Goal: Information Seeking & Learning: Learn about a topic

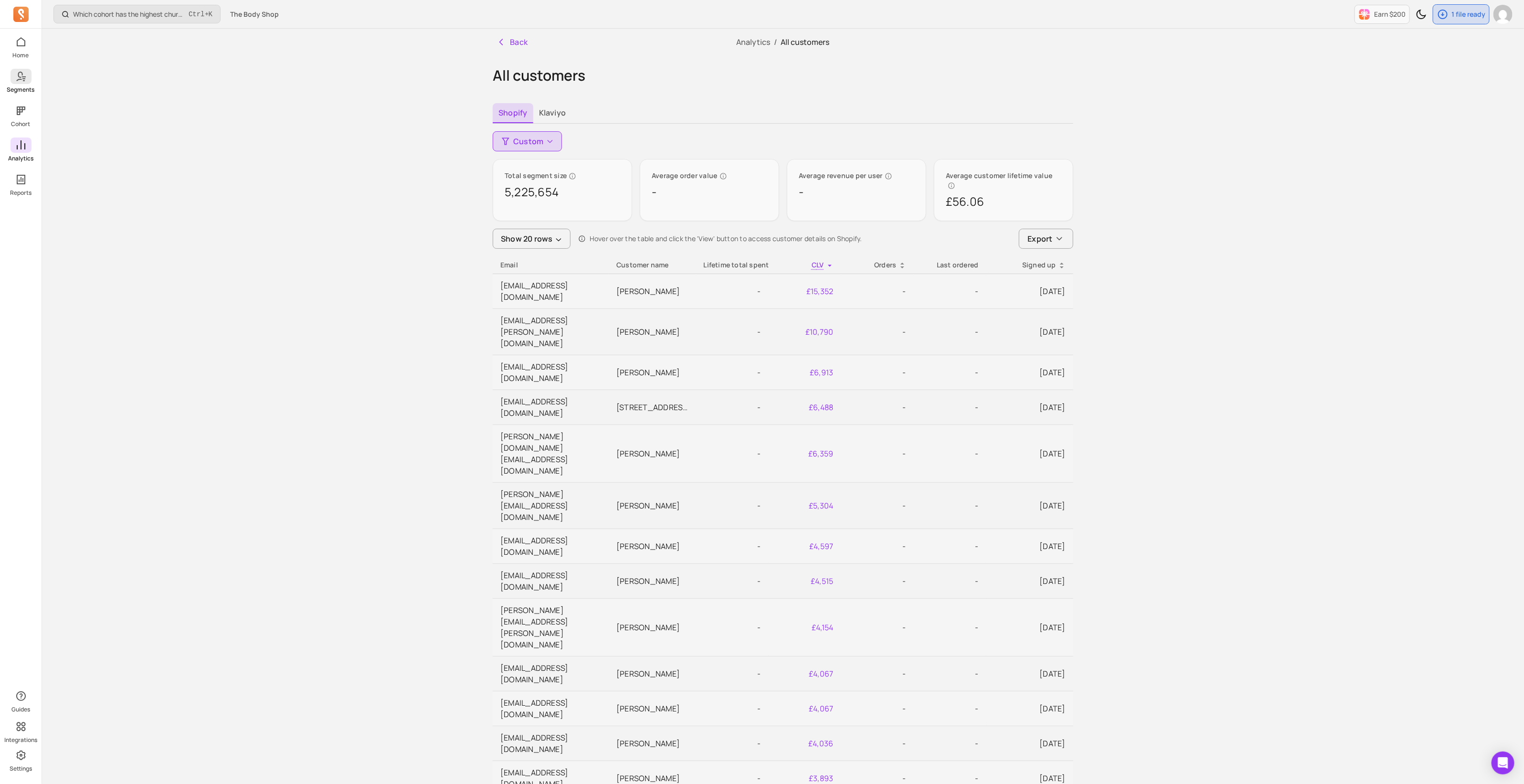
click at [15, 74] on icon at bounding box center [21, 76] width 12 height 12
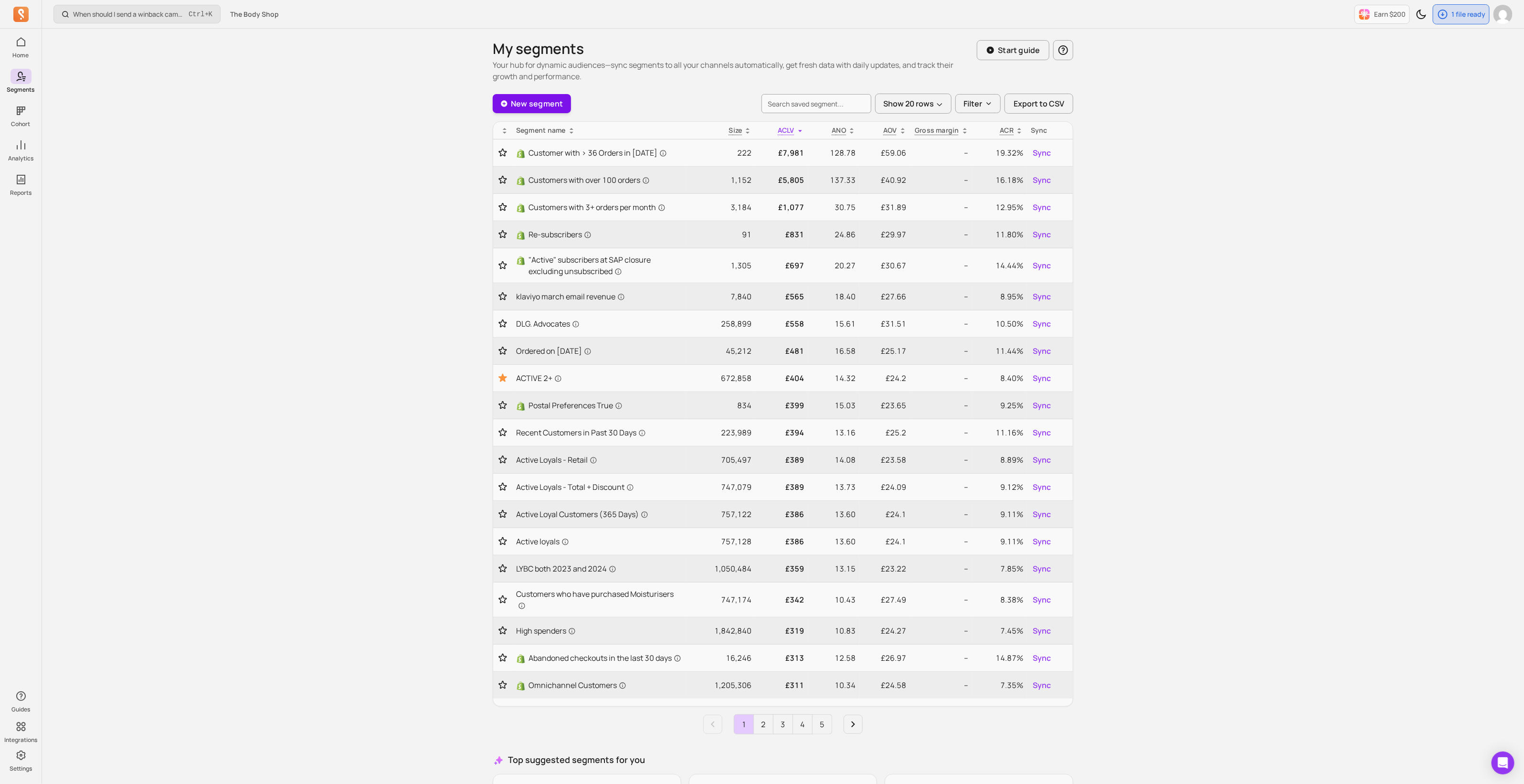
click at [540, 101] on link "New segment" at bounding box center [532, 103] width 78 height 19
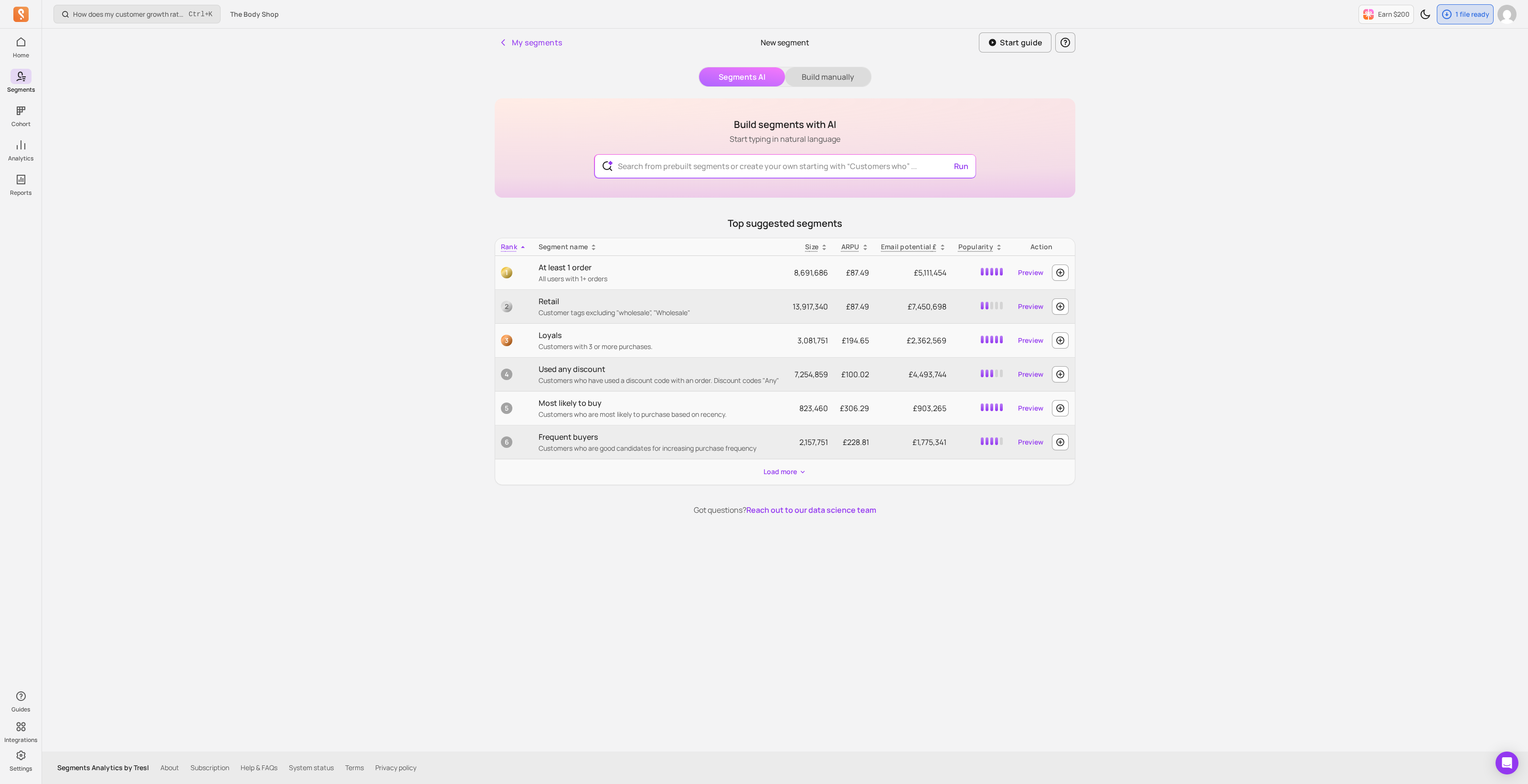
click at [822, 74] on button "Build manually" at bounding box center [828, 76] width 86 height 19
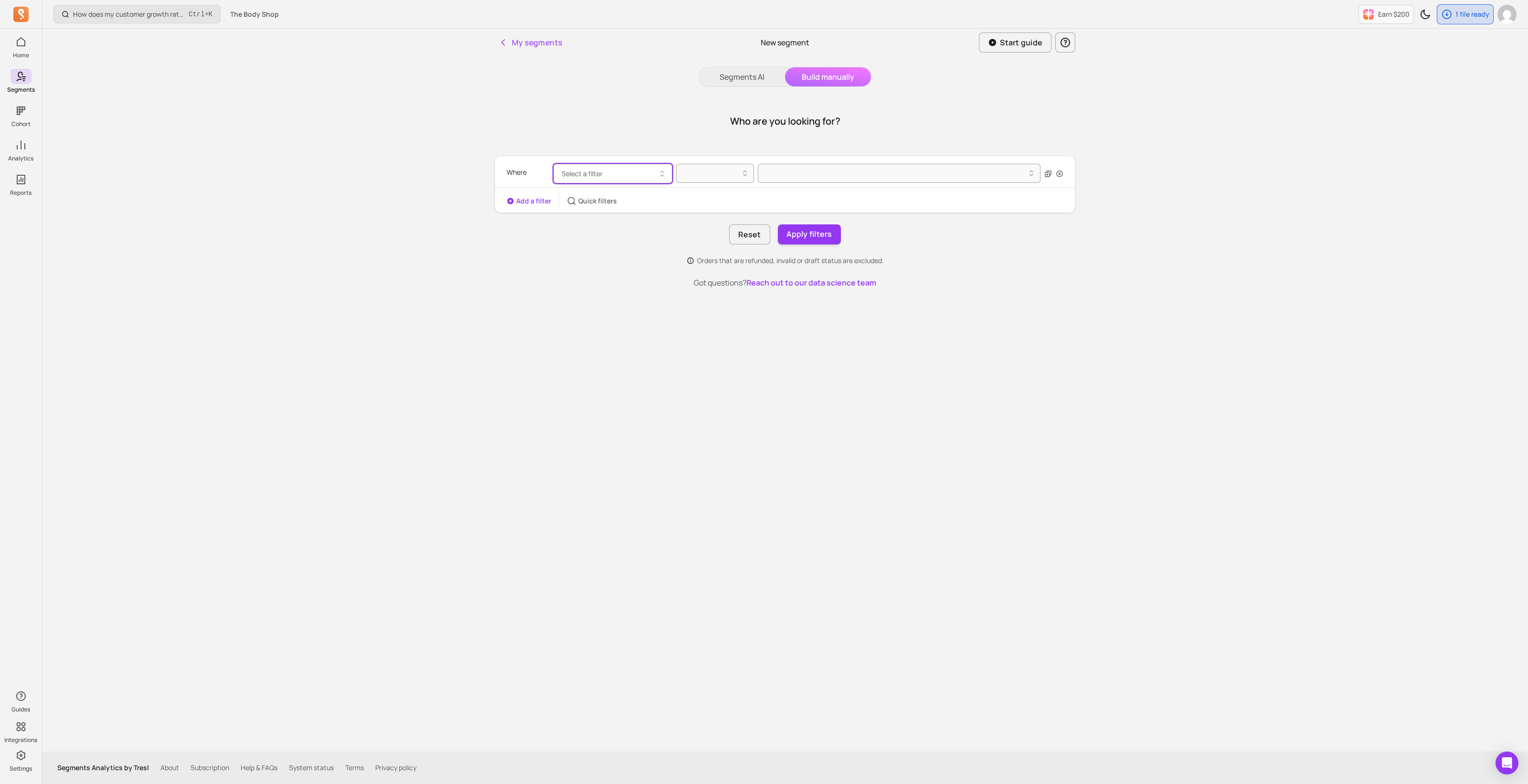
click at [576, 172] on span "Select a filter" at bounding box center [582, 173] width 41 height 9
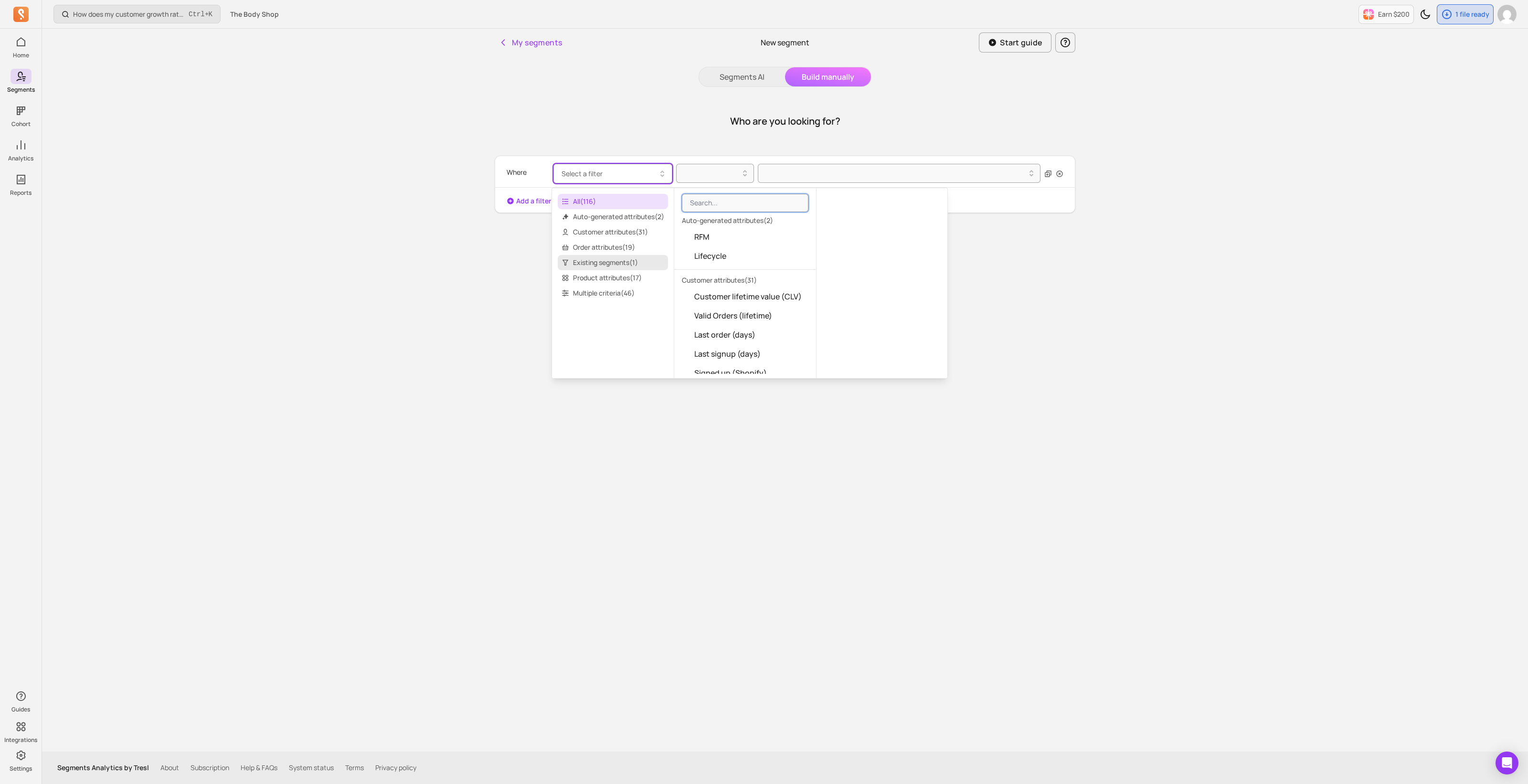
click at [608, 256] on span "Existing segments ( 1 )" at bounding box center [613, 263] width 110 height 15
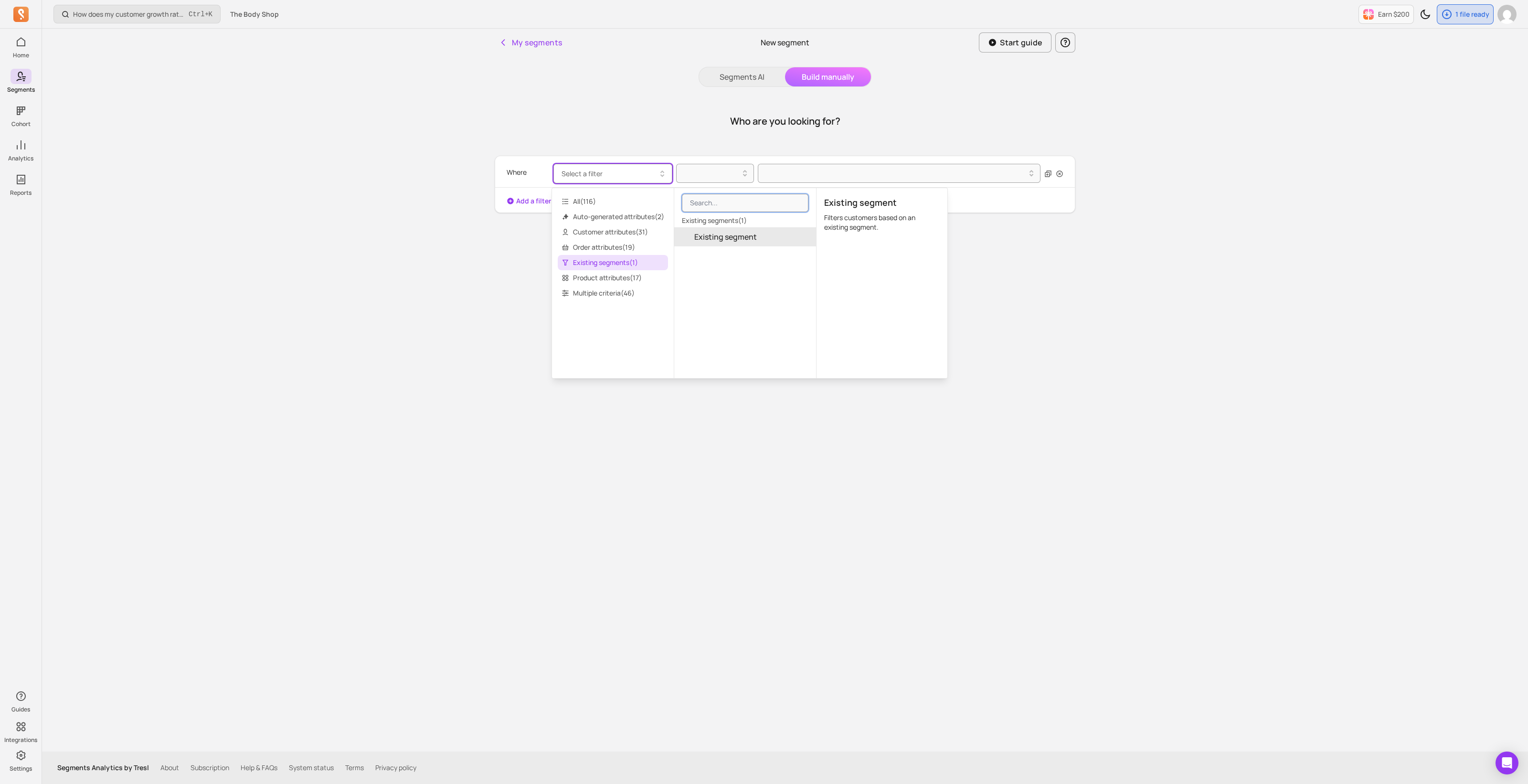
click at [726, 240] on span "Existing segment" at bounding box center [726, 237] width 63 height 12
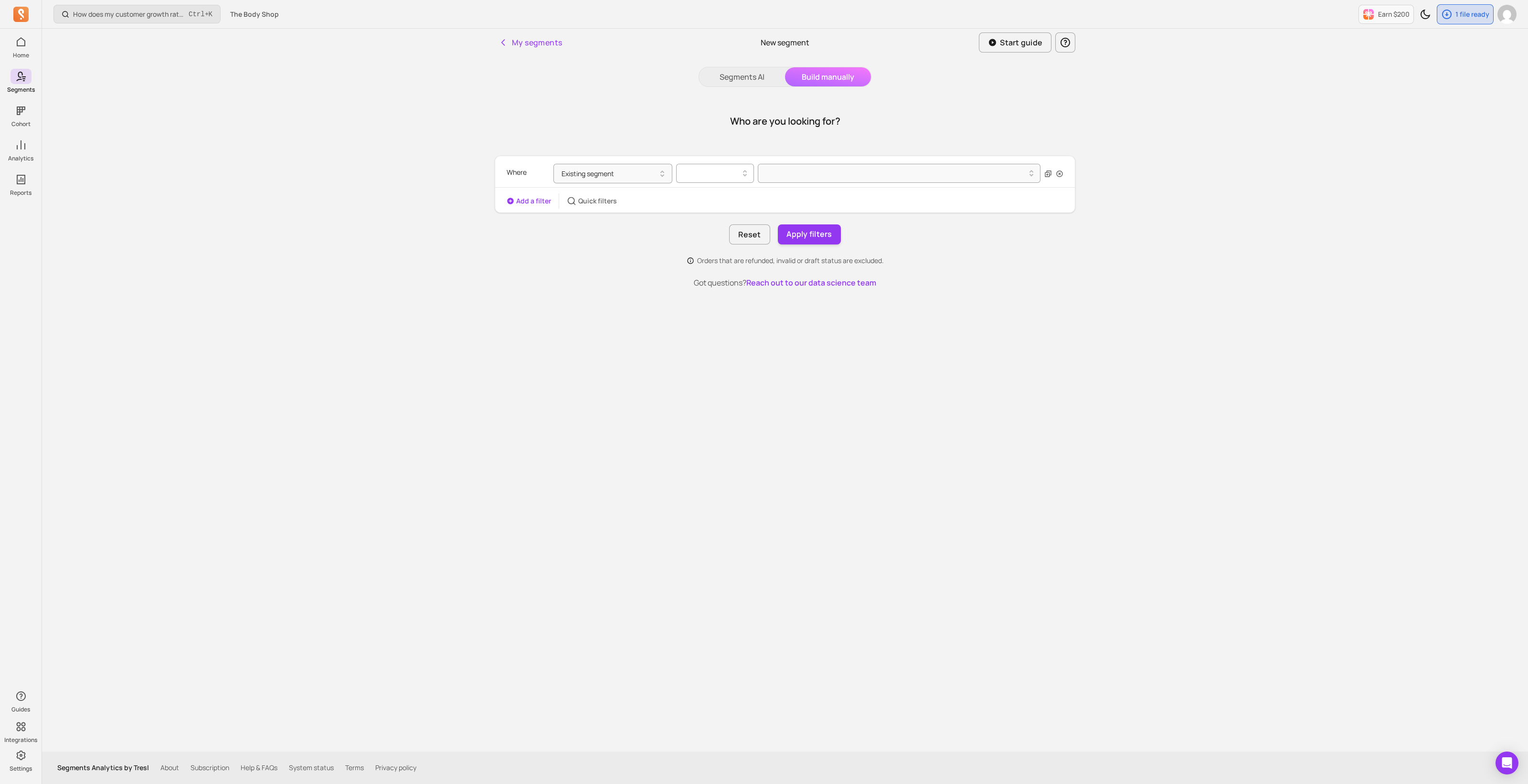
click at [736, 173] on div at bounding box center [711, 174] width 58 height 12
click at [721, 200] on div "is" at bounding box center [715, 197] width 77 height 17
click at [779, 174] on div at bounding box center [895, 174] width 263 height 12
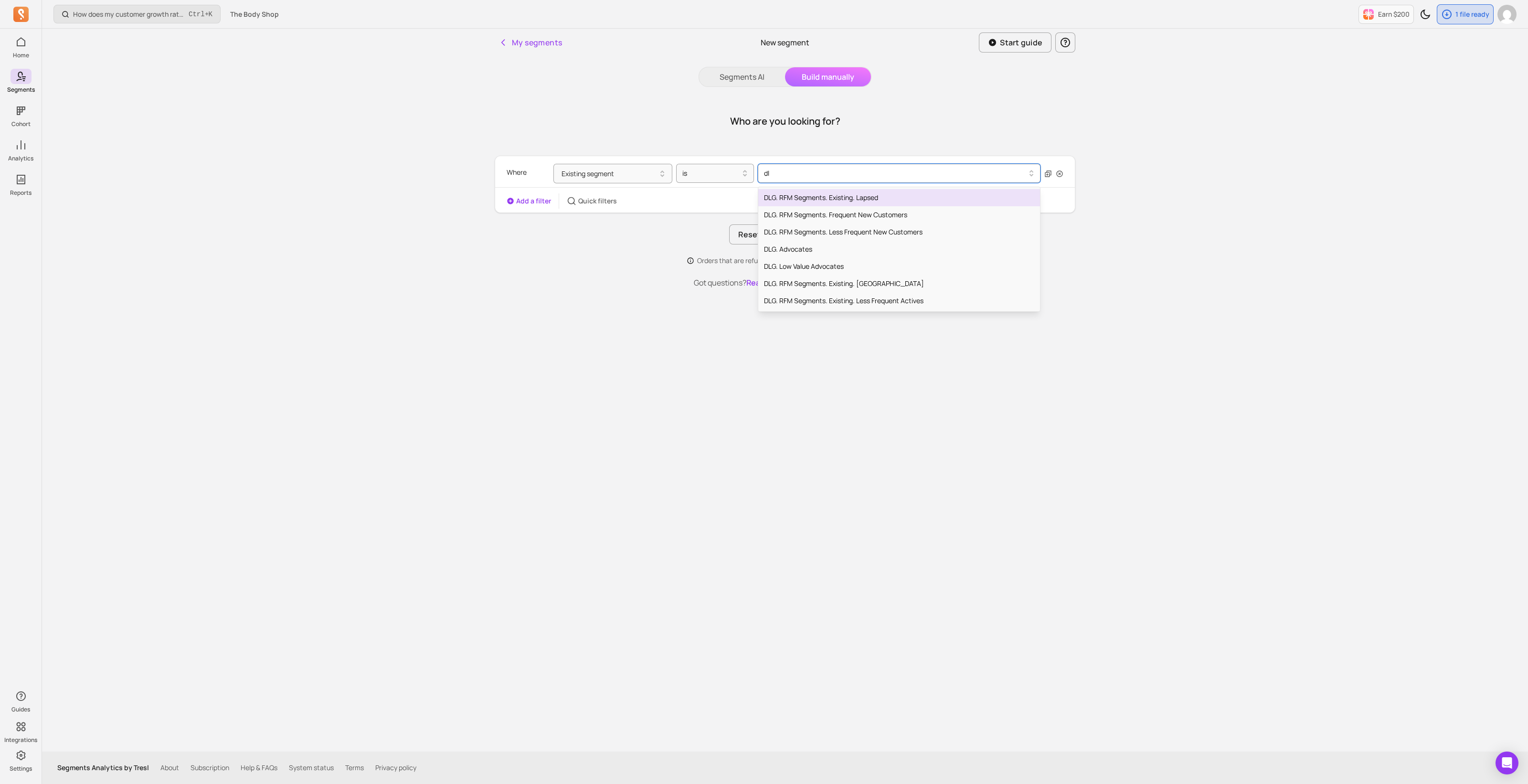
type input "dlg"
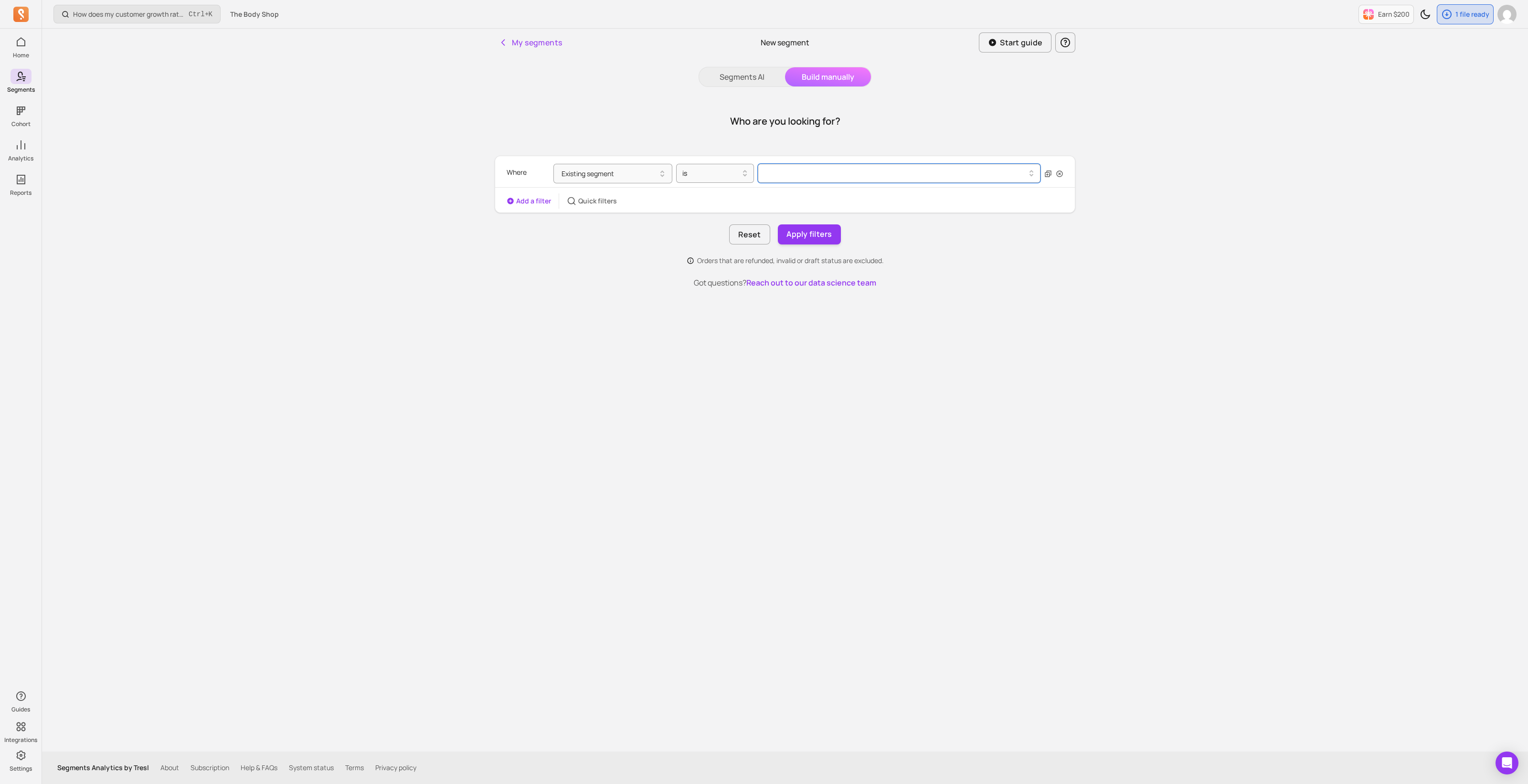
drag, startPoint x: 789, startPoint y: 175, endPoint x: 767, endPoint y: 175, distance: 22.0
click at [767, 175] on div at bounding box center [895, 174] width 263 height 12
click at [828, 215] on div "All Churned Customers" at bounding box center [899, 216] width 282 height 17
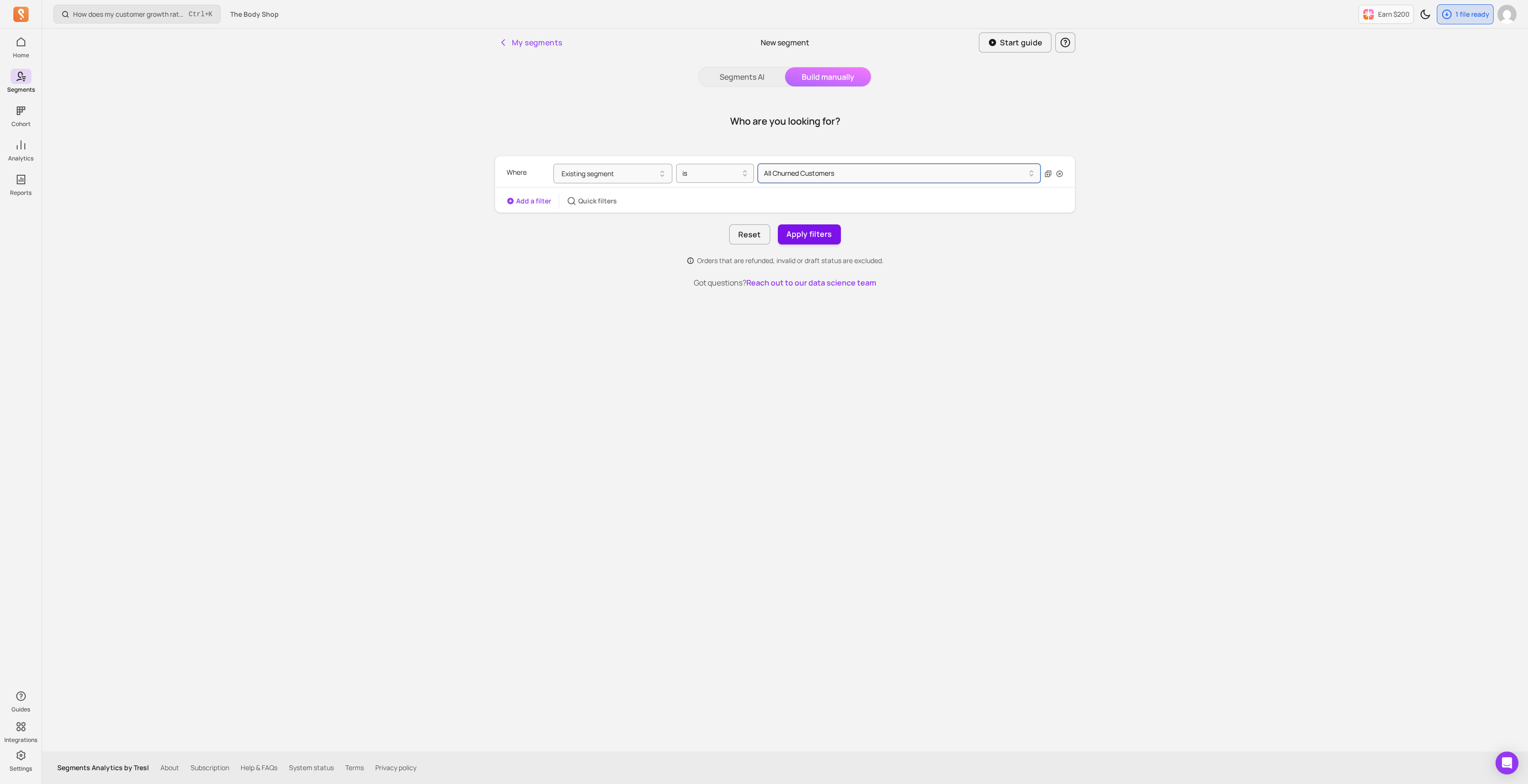
click at [828, 232] on button "Apply filters" at bounding box center [809, 235] width 63 height 20
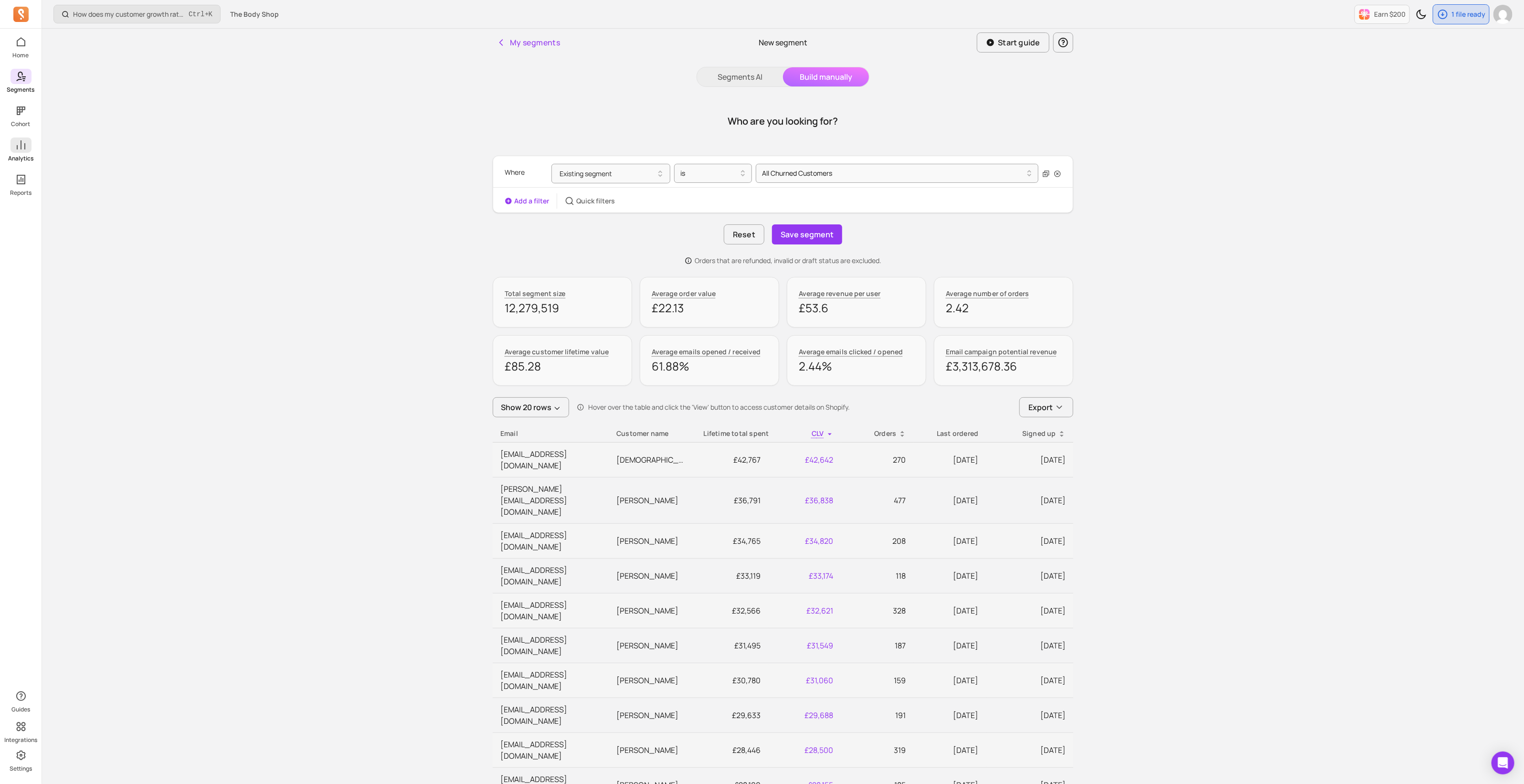
click at [19, 149] on icon at bounding box center [21, 145] width 12 height 12
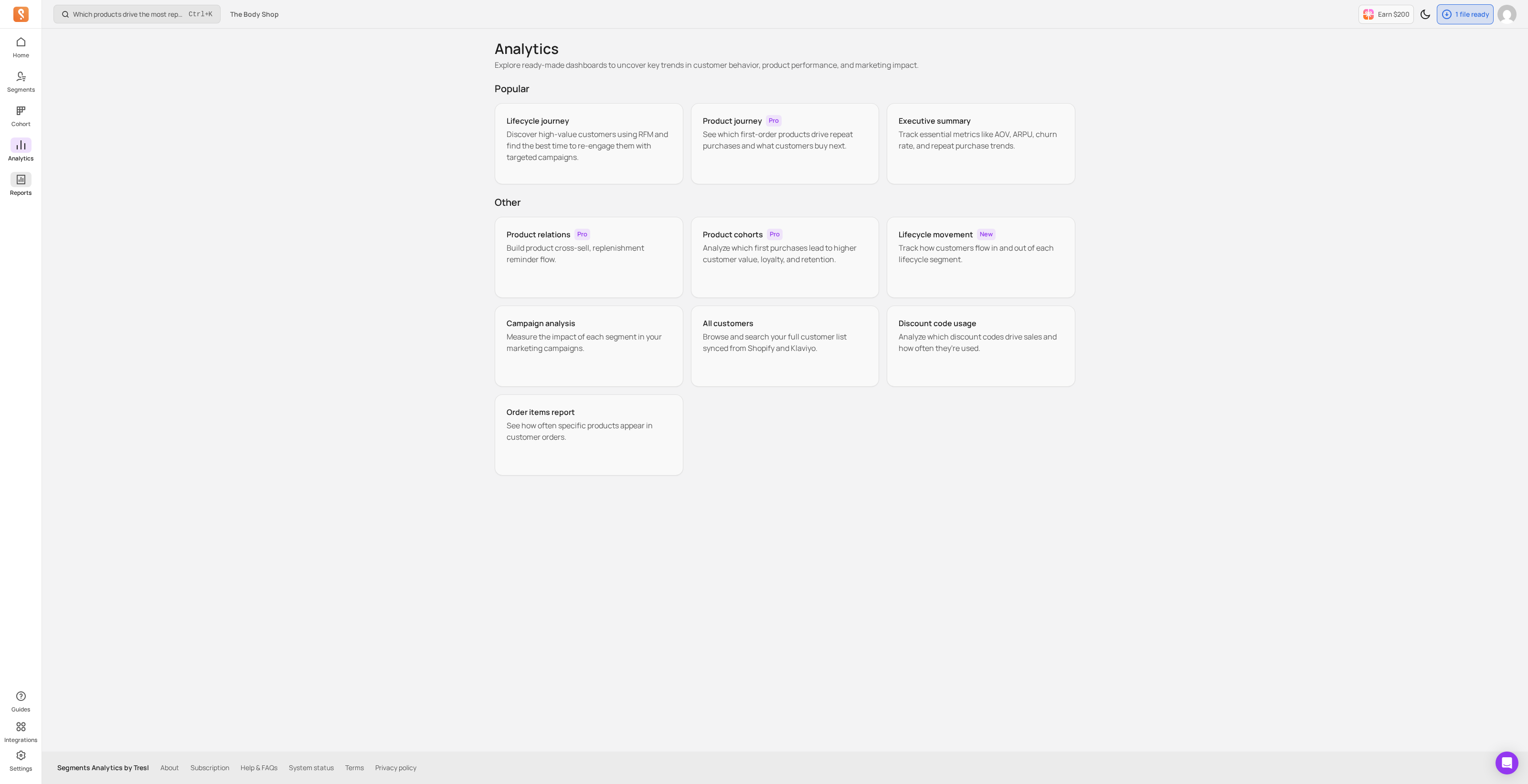
click at [20, 192] on p "Reports" at bounding box center [20, 192] width 21 height 8
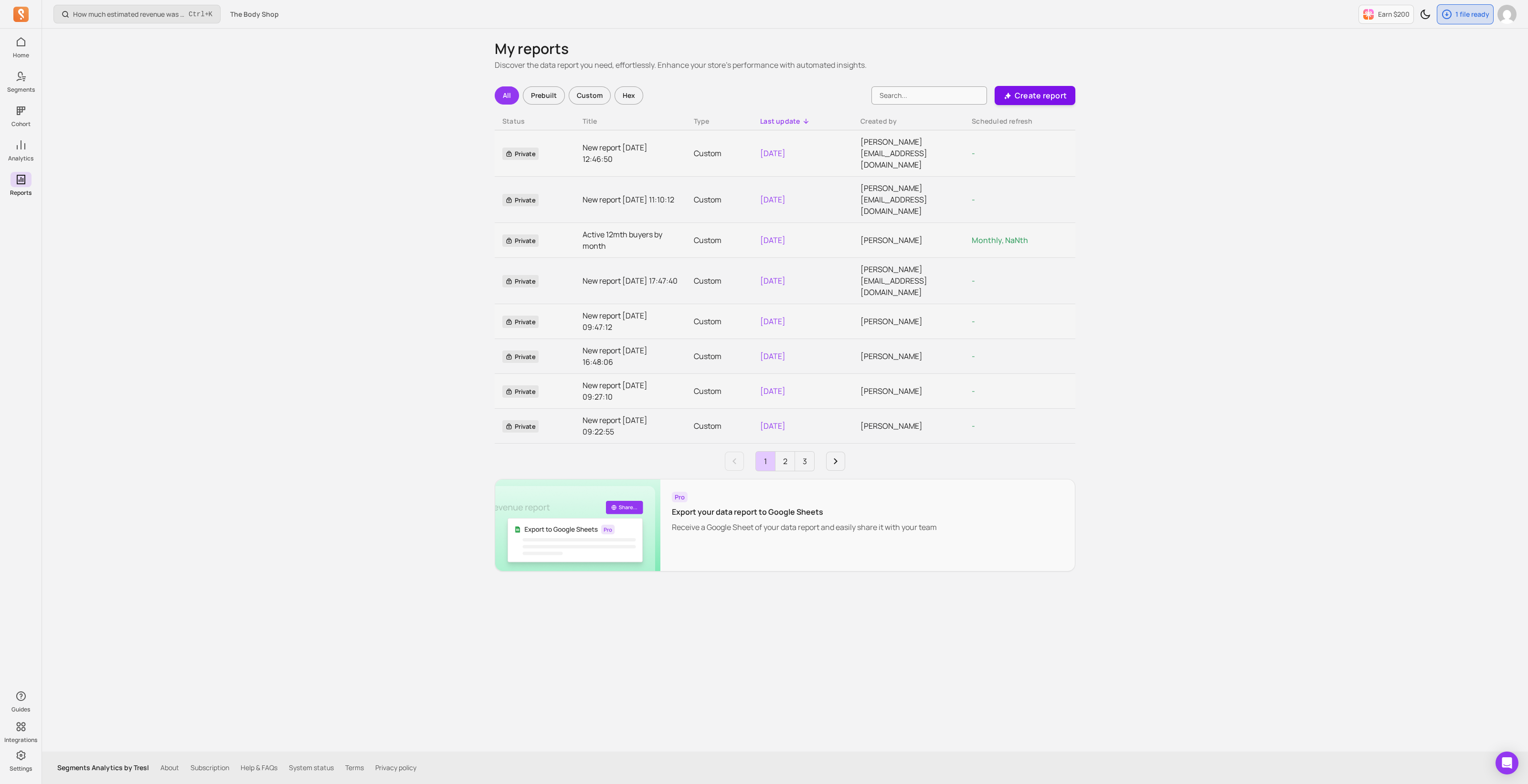
click at [1010, 94] on icon "button" at bounding box center [1007, 96] width 8 height 8
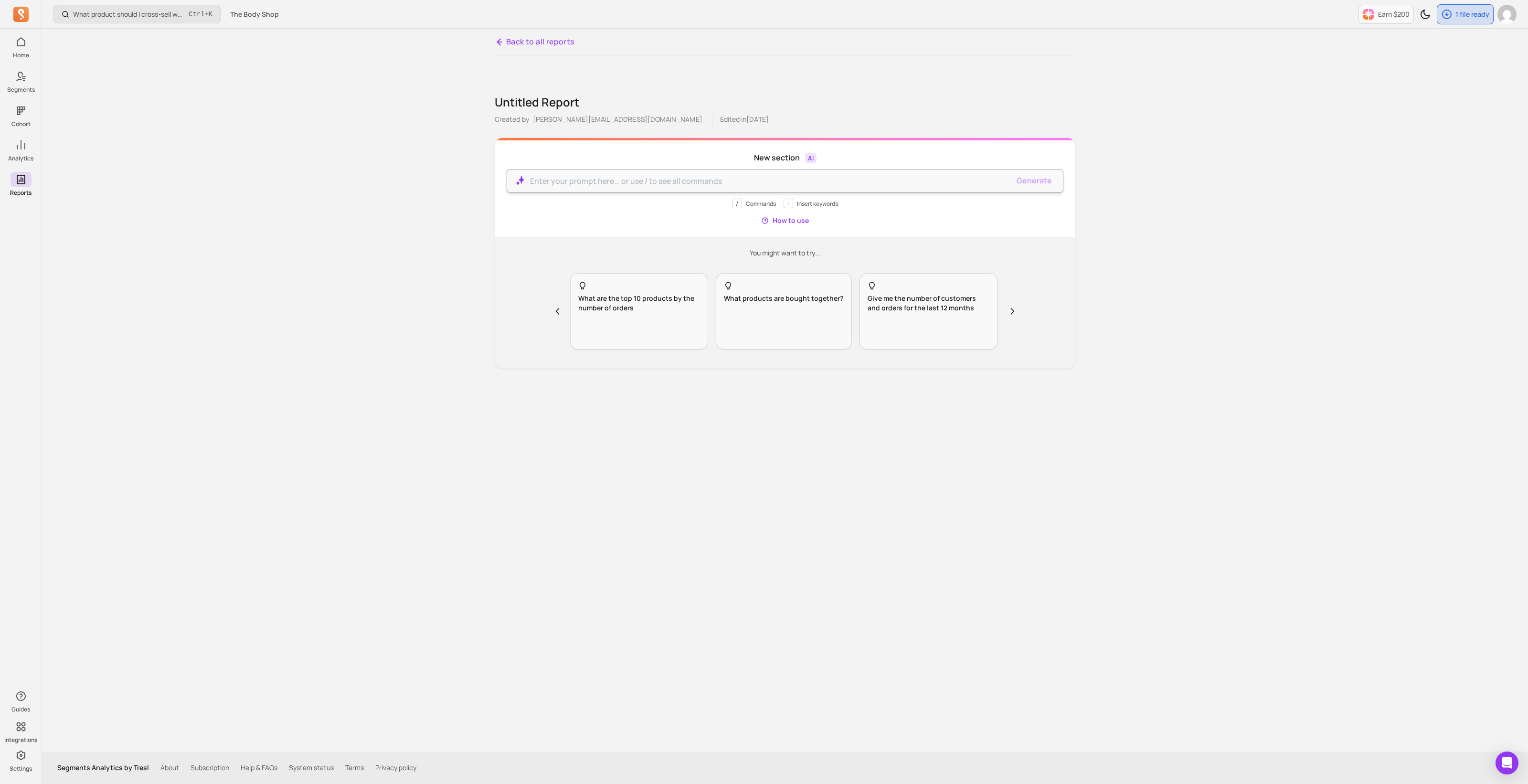
click at [605, 182] on p at bounding box center [769, 181] width 479 height 12
click at [1249, 285] on div "What product should I cross-sell when a customer purchases a product? Ctrl + K …" at bounding box center [785, 392] width 1486 height 784
click at [499, 40] on icon at bounding box center [500, 42] width 12 height 12
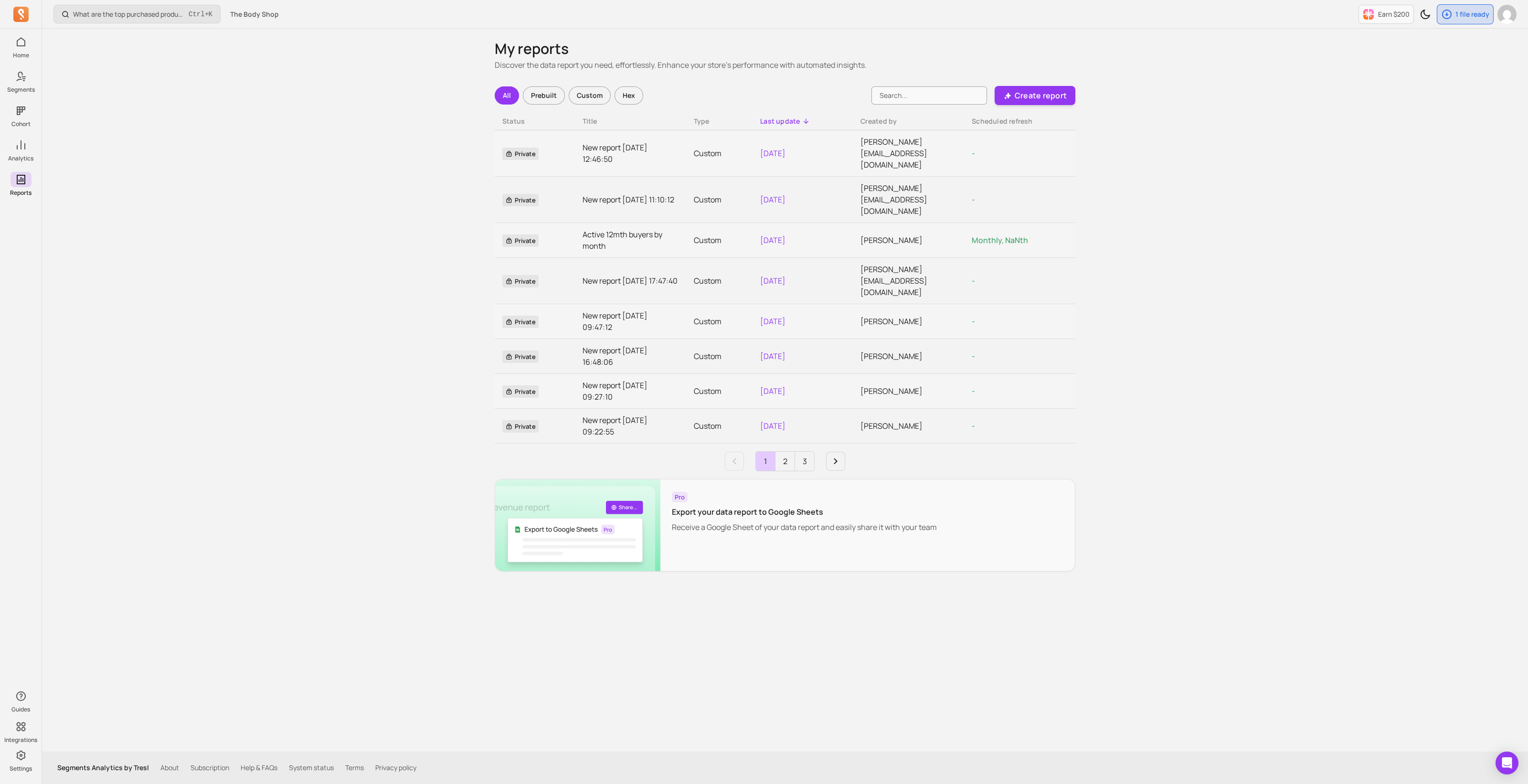
click at [592, 94] on div "Custom" at bounding box center [590, 95] width 42 height 18
click at [592, 96] on div "Custom" at bounding box center [590, 95] width 42 height 18
click at [620, 92] on div "Hex" at bounding box center [629, 95] width 29 height 18
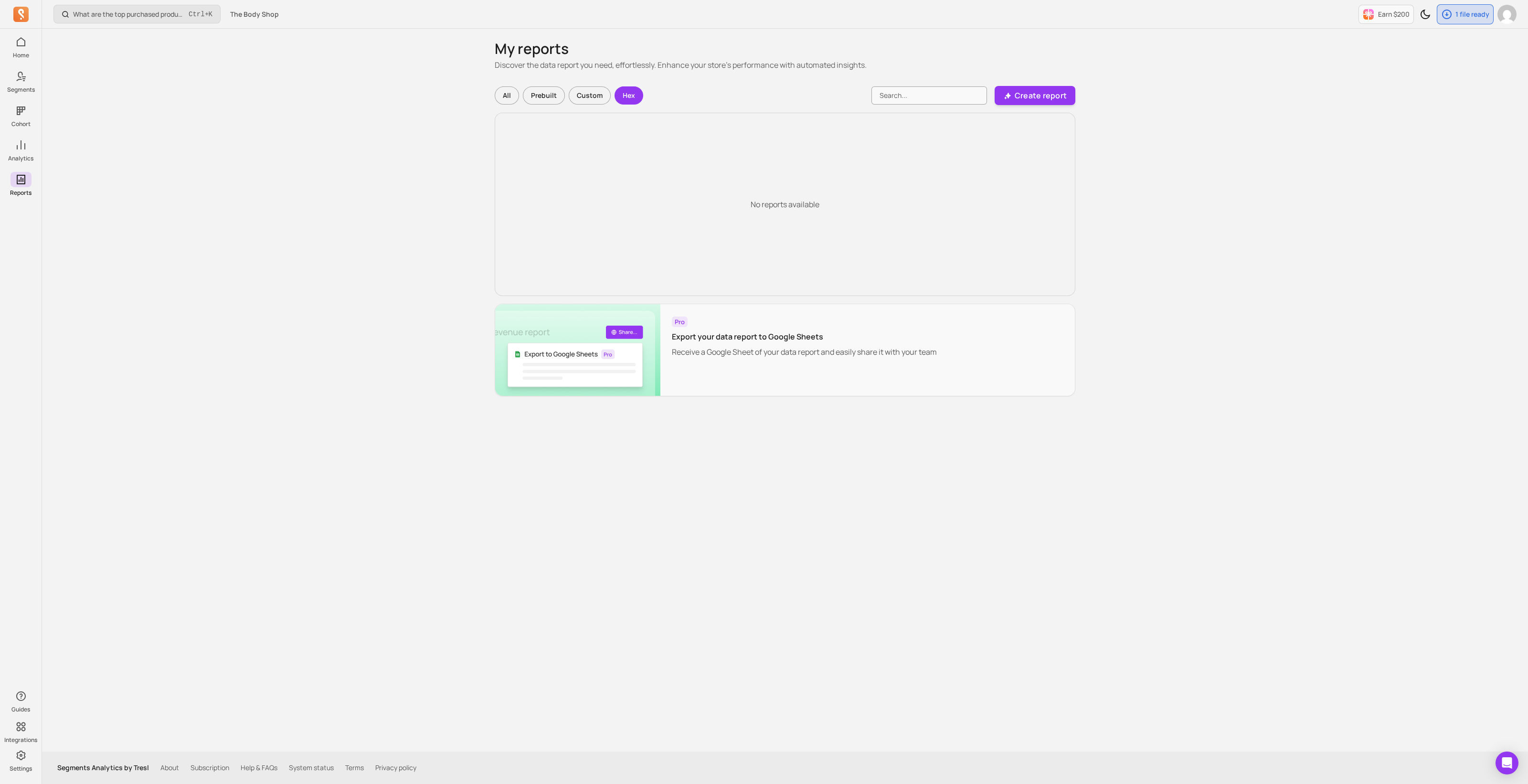
click at [683, 171] on div "No reports available" at bounding box center [784, 204] width 581 height 183
click at [584, 96] on div "Custom" at bounding box center [590, 95] width 42 height 18
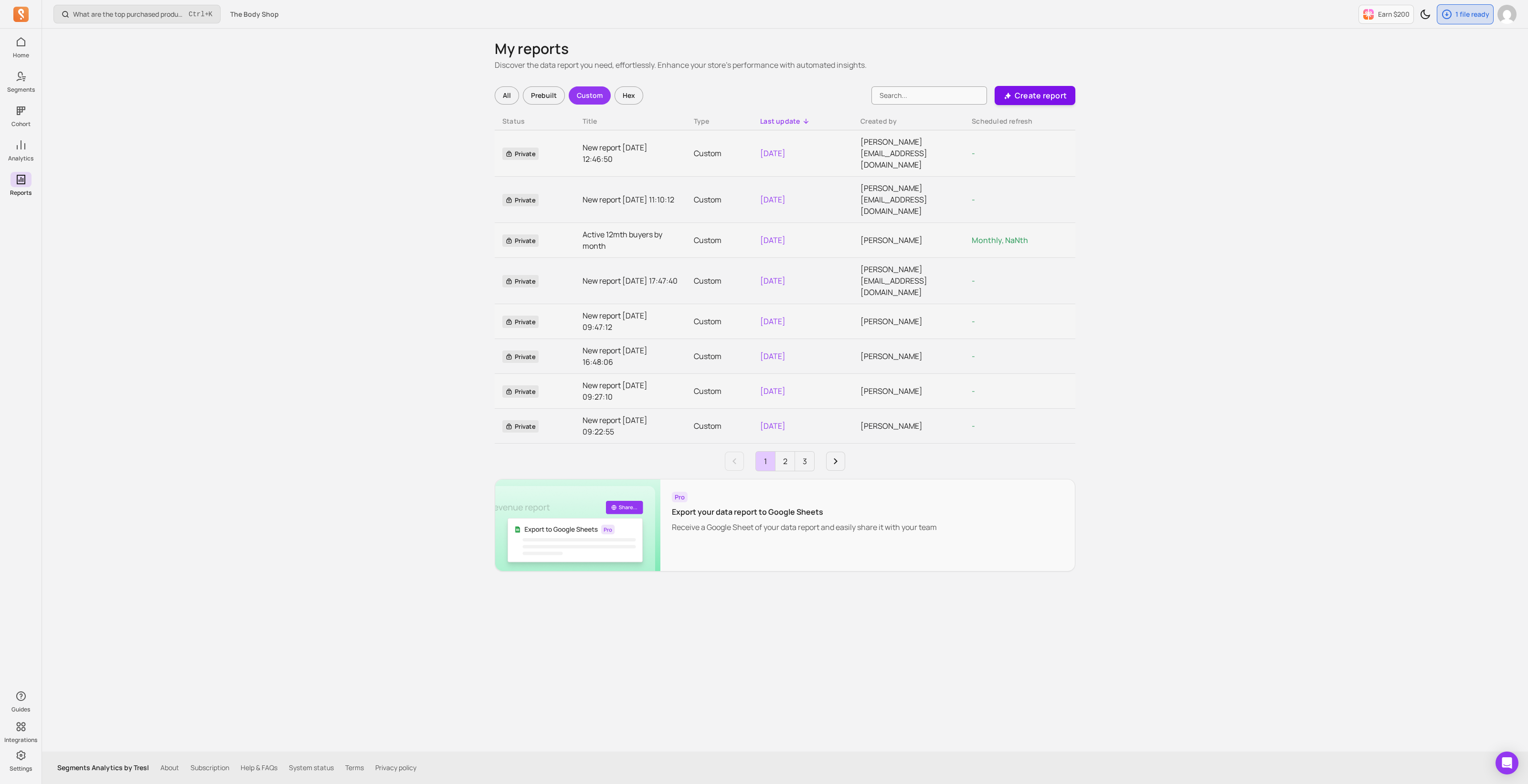
click at [1042, 96] on p "Create report" at bounding box center [1040, 96] width 52 height 12
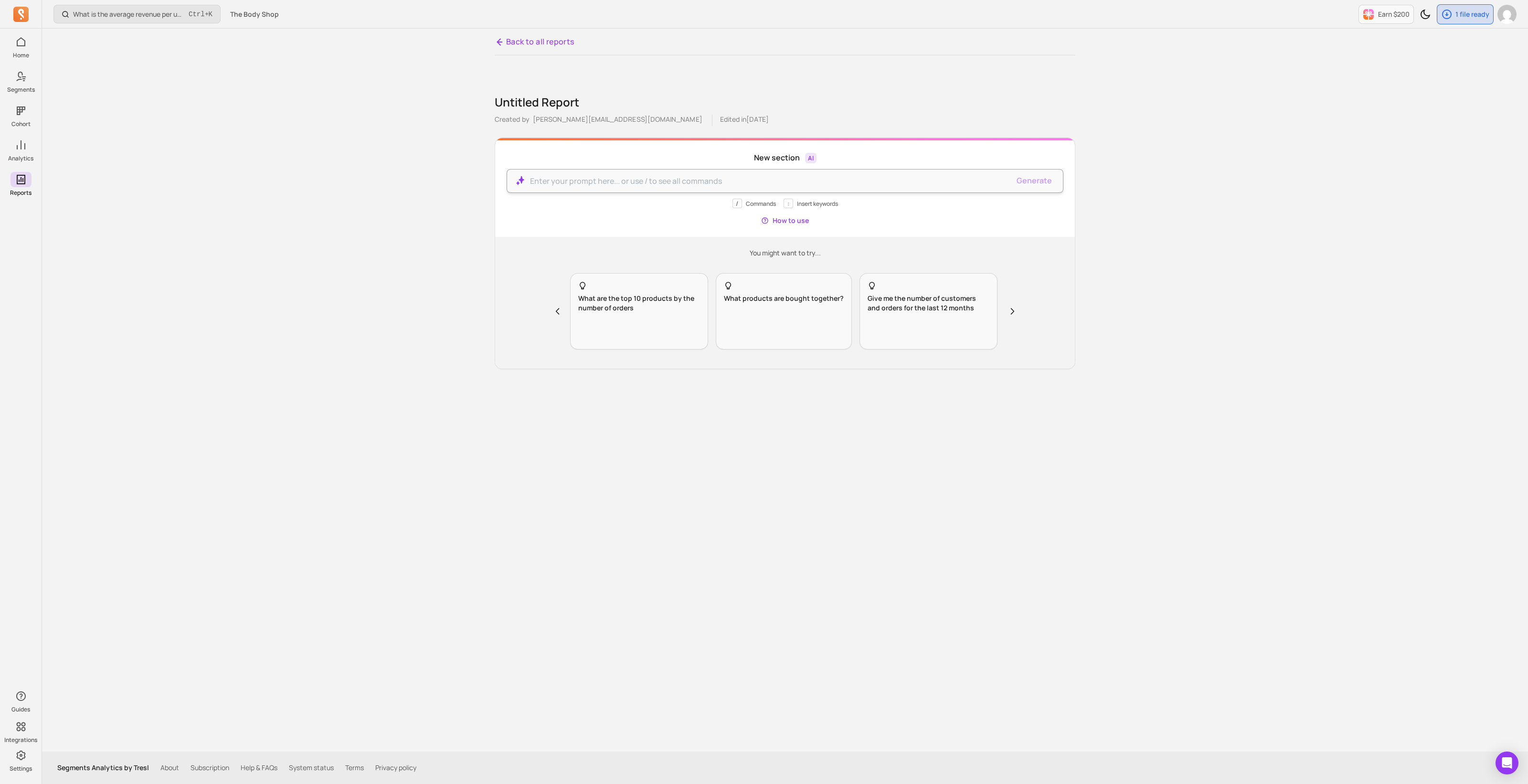
click at [740, 183] on p at bounding box center [769, 181] width 479 height 12
click at [525, 36] on link "Back to all reports" at bounding box center [534, 42] width 80 height 12
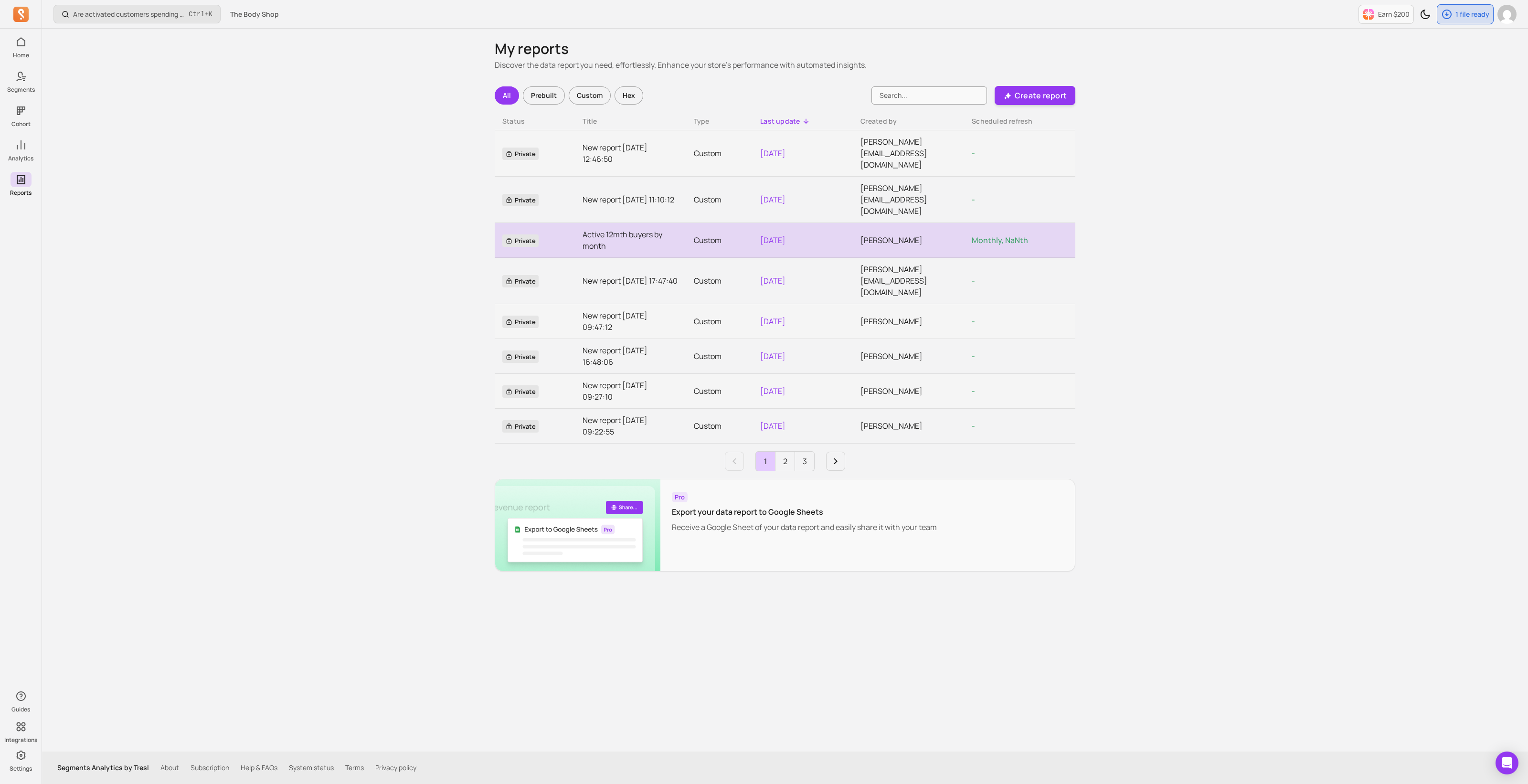
click at [638, 229] on link "Active 12mth buyers by month" at bounding box center [630, 240] width 96 height 23
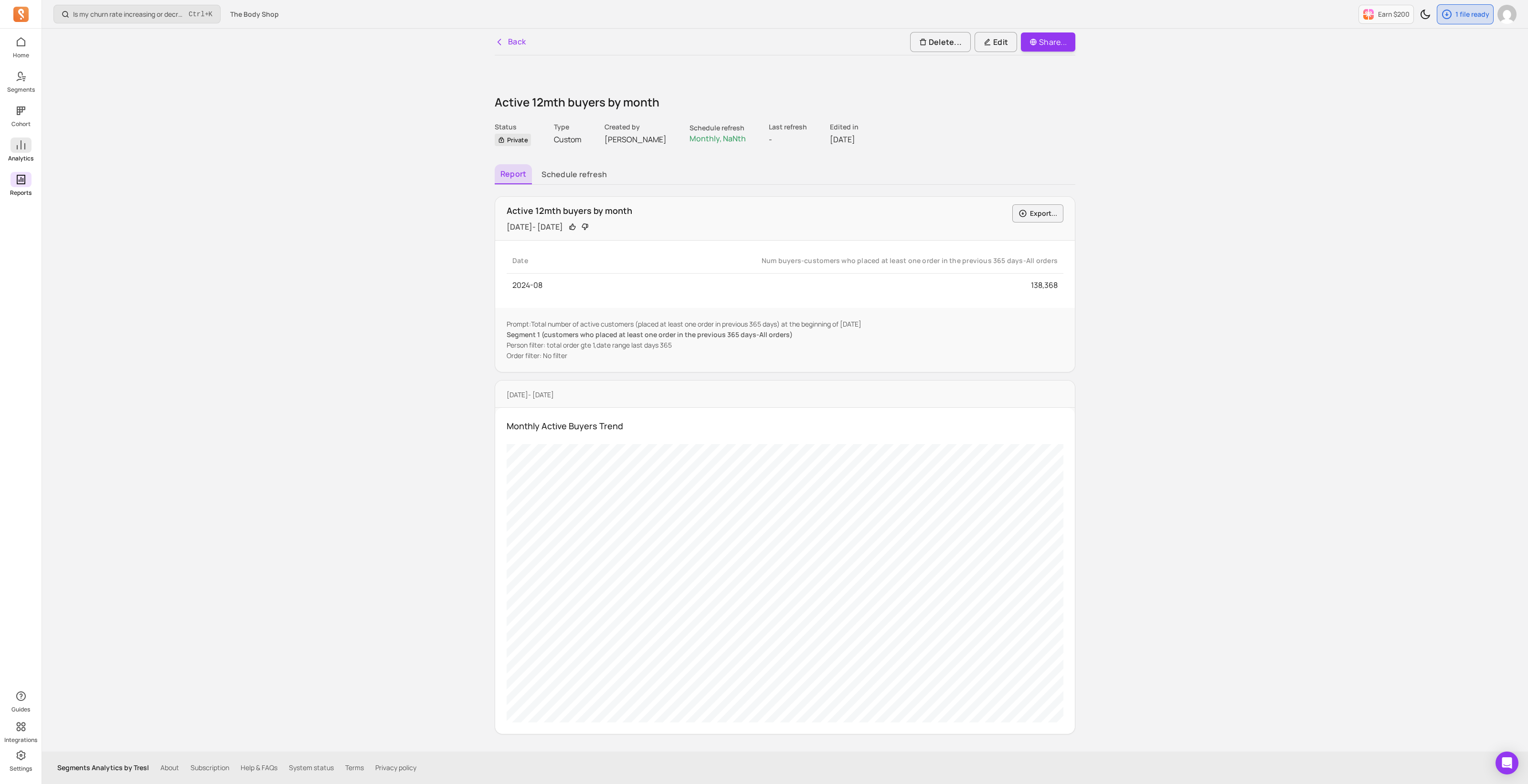
click at [27, 153] on span at bounding box center [20, 145] width 21 height 15
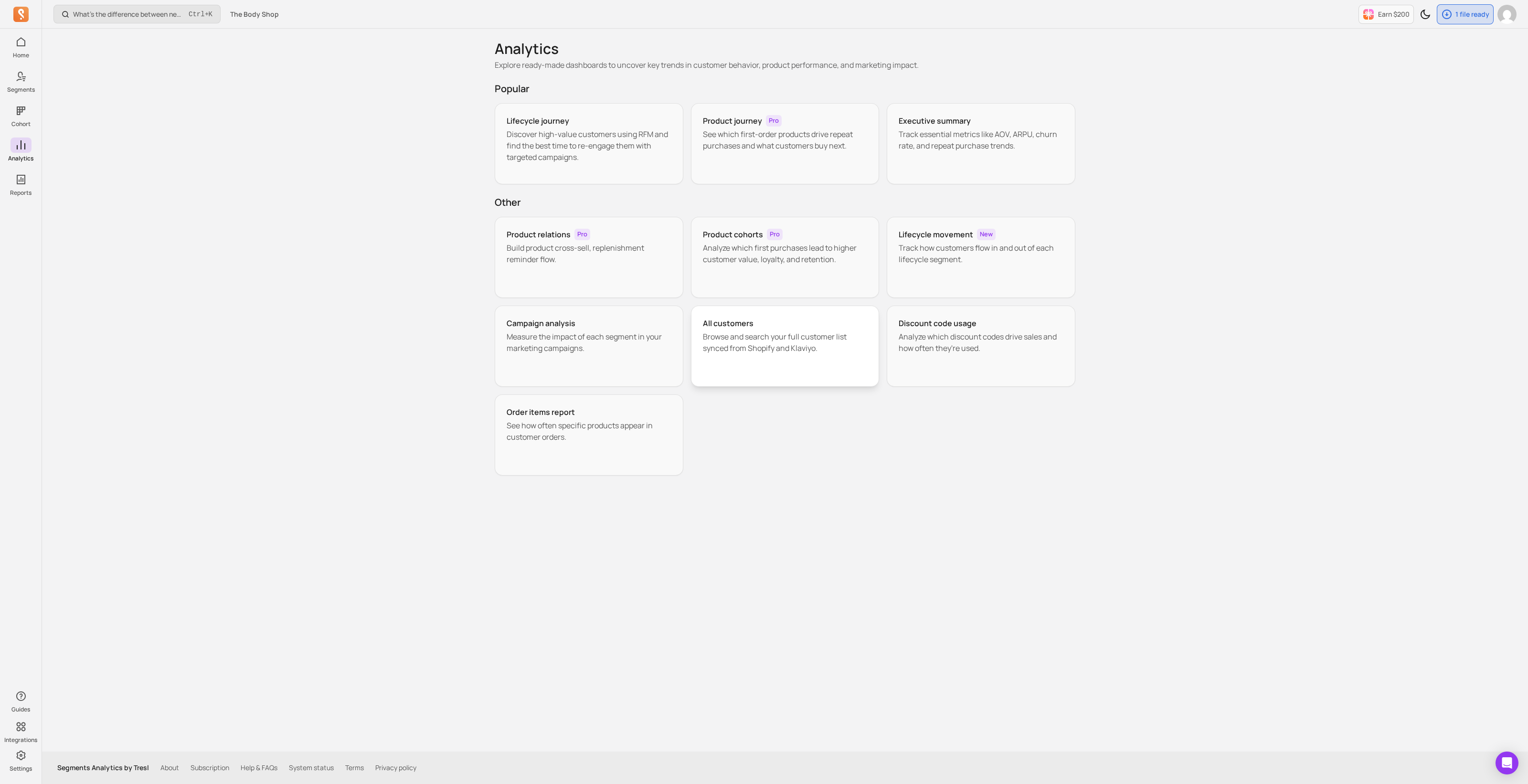
click at [813, 346] on p "Browse and search your full customer list synced from Shopify and Klaviyo." at bounding box center [785, 342] width 165 height 23
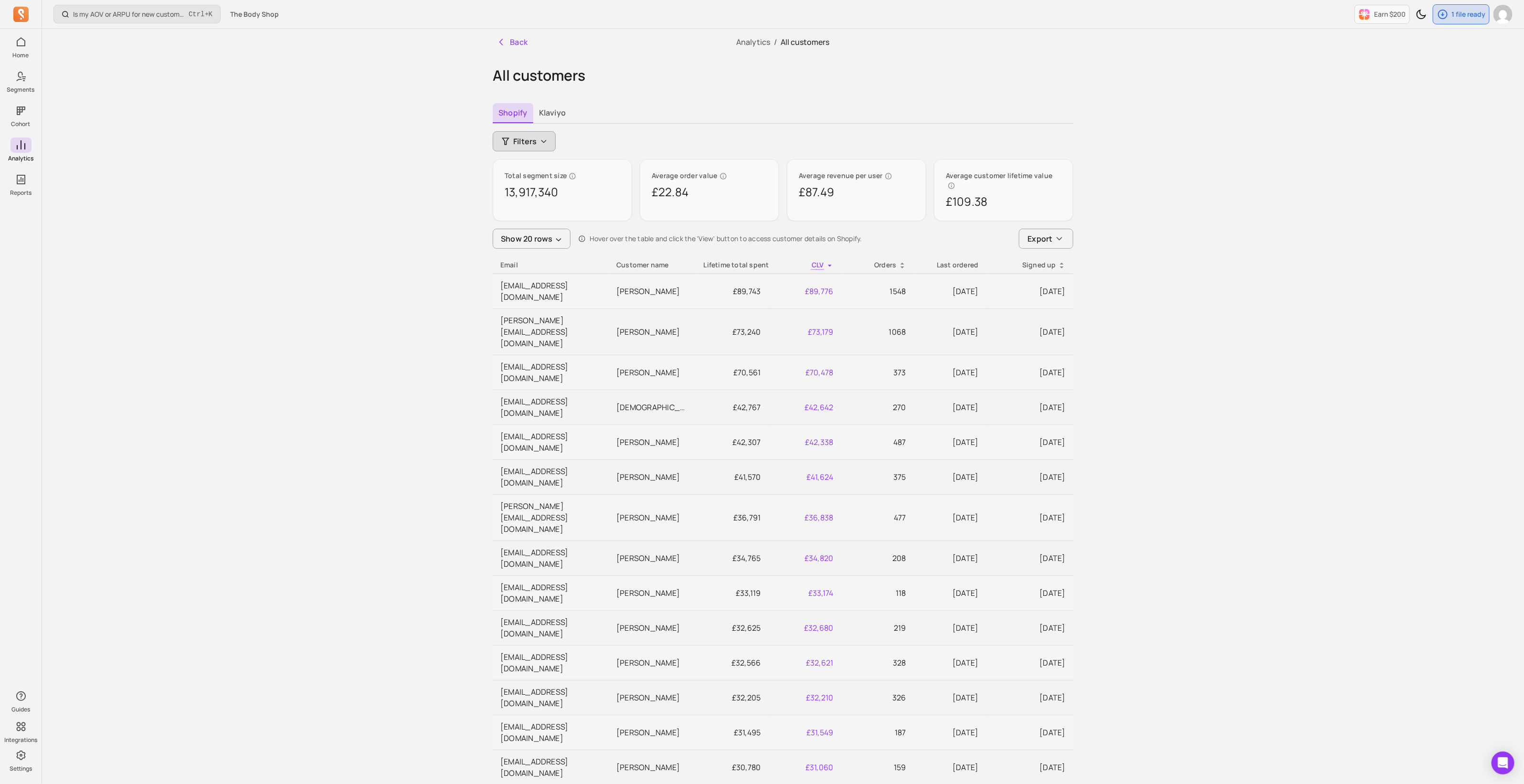
click at [540, 139] on icon "button" at bounding box center [544, 141] width 8 height 8
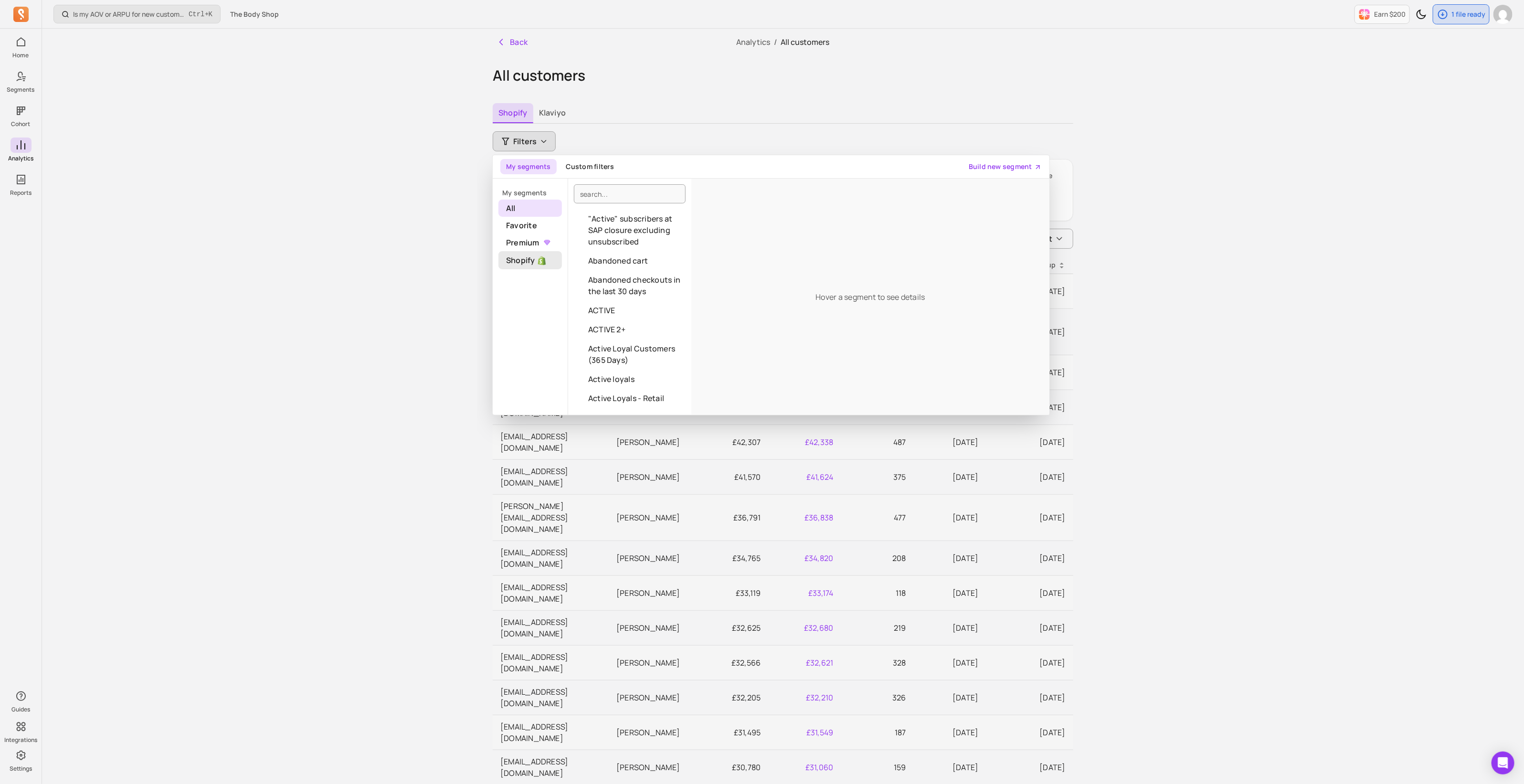
click at [518, 261] on span "Shopify" at bounding box center [530, 259] width 64 height 18
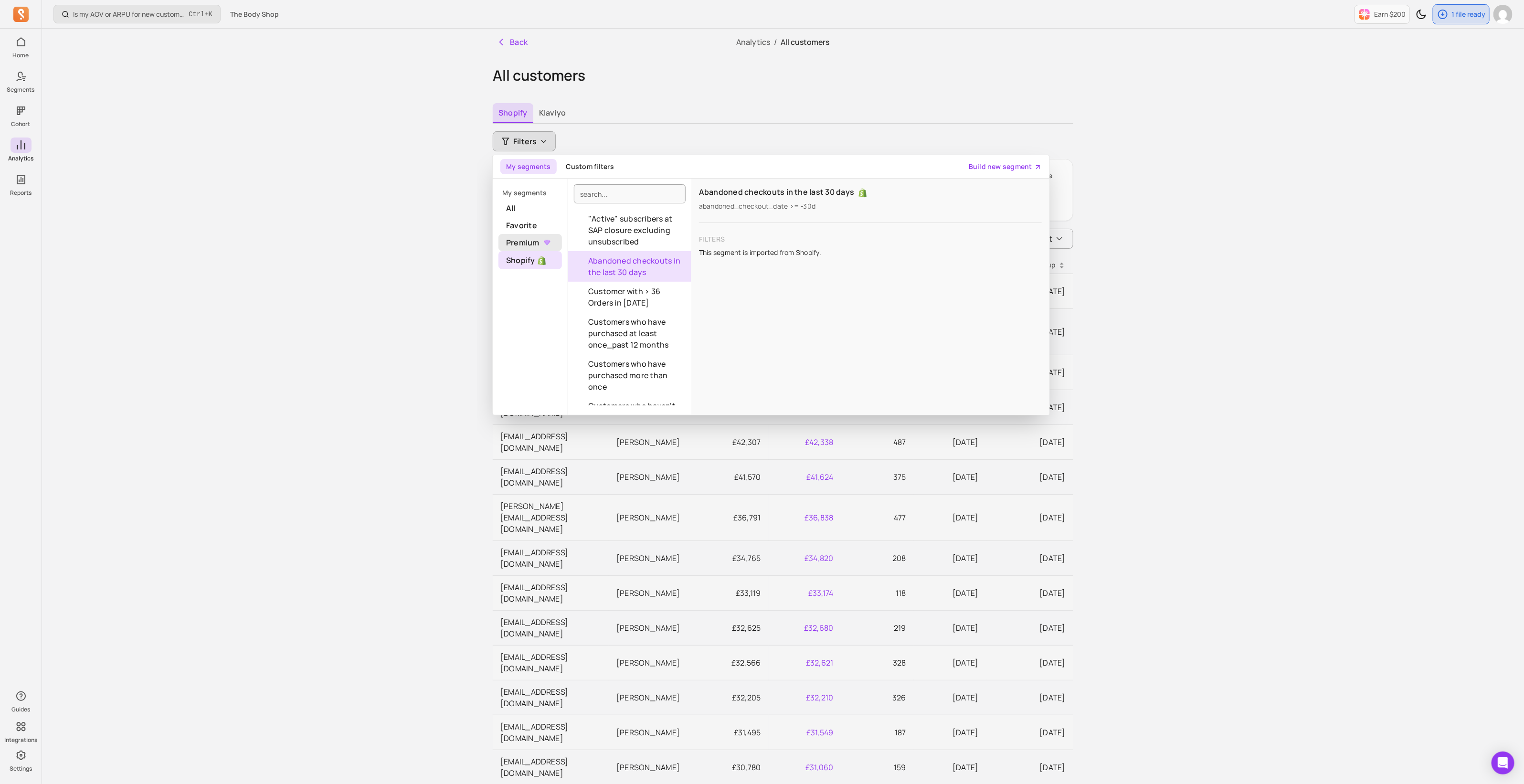
click at [522, 243] on span "Premium" at bounding box center [530, 242] width 64 height 17
click at [525, 222] on span "Favorite" at bounding box center [530, 225] width 64 height 17
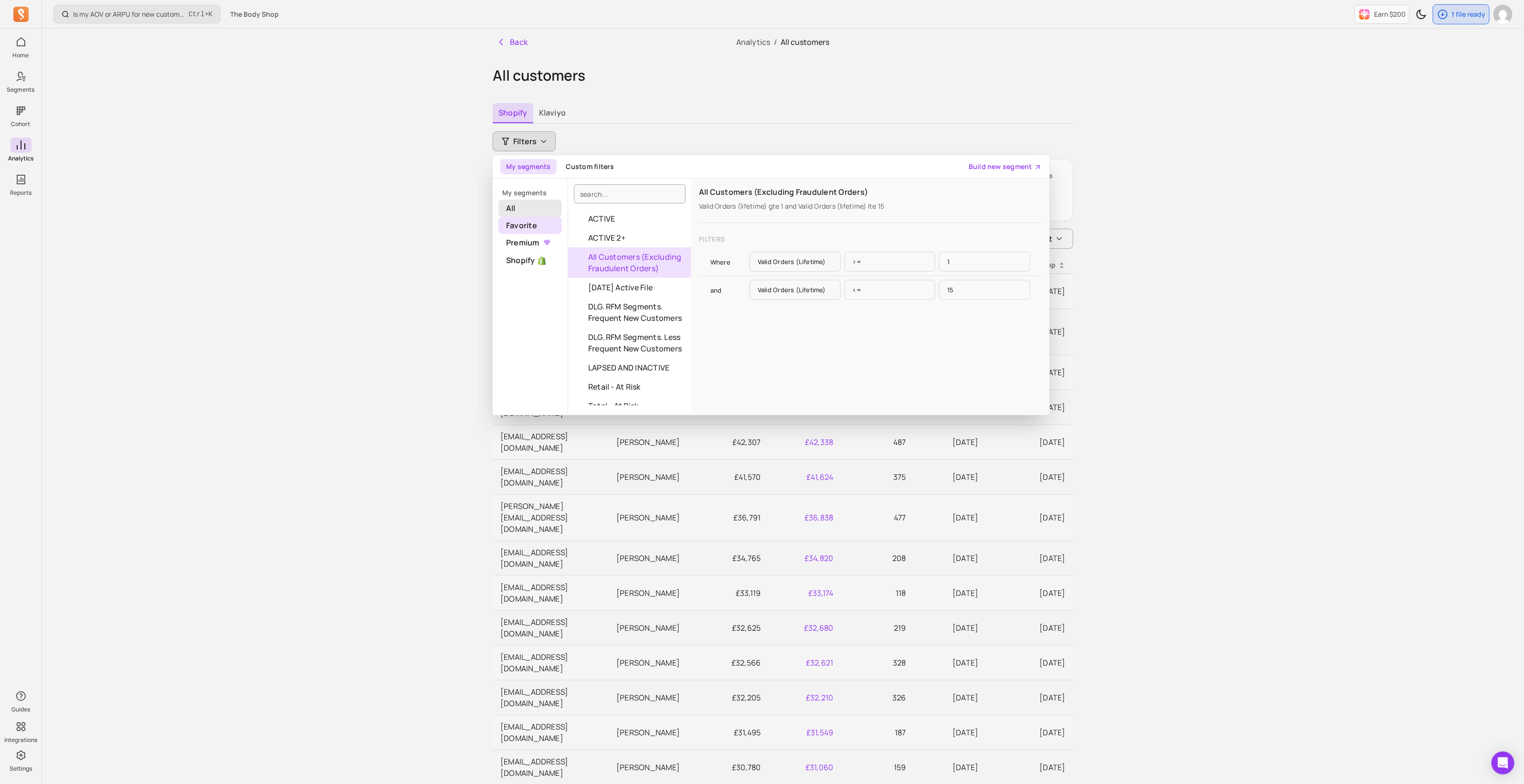
click at [524, 207] on span "All" at bounding box center [530, 208] width 64 height 17
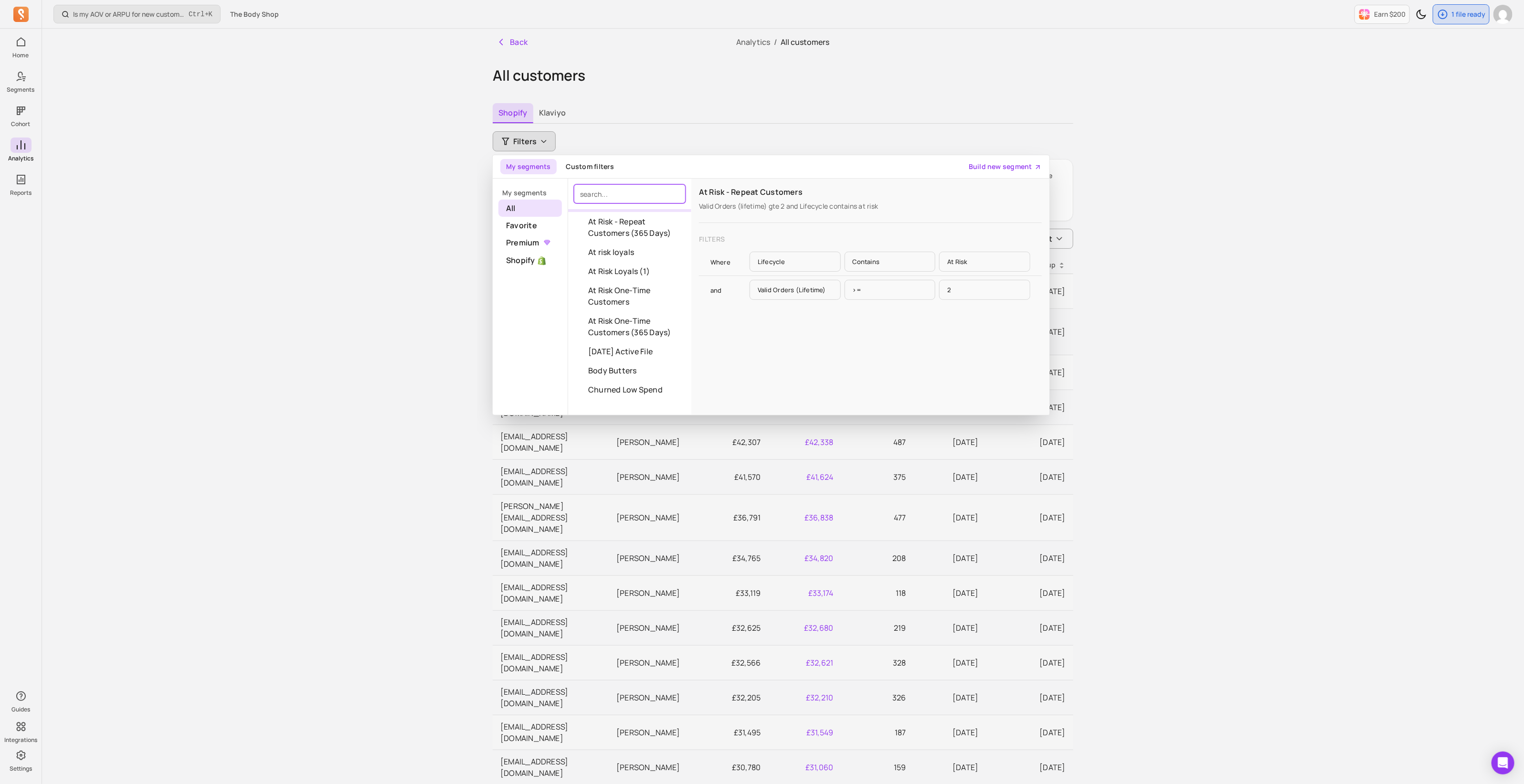
click at [607, 187] on input "search" at bounding box center [630, 193] width 112 height 19
type input "k"
type input "dlg"
click at [419, 357] on div "Is my AOV or ARPU for new customers improving? Ctrl + K The Body Shop Earn $200…" at bounding box center [784, 540] width 1482 height 1081
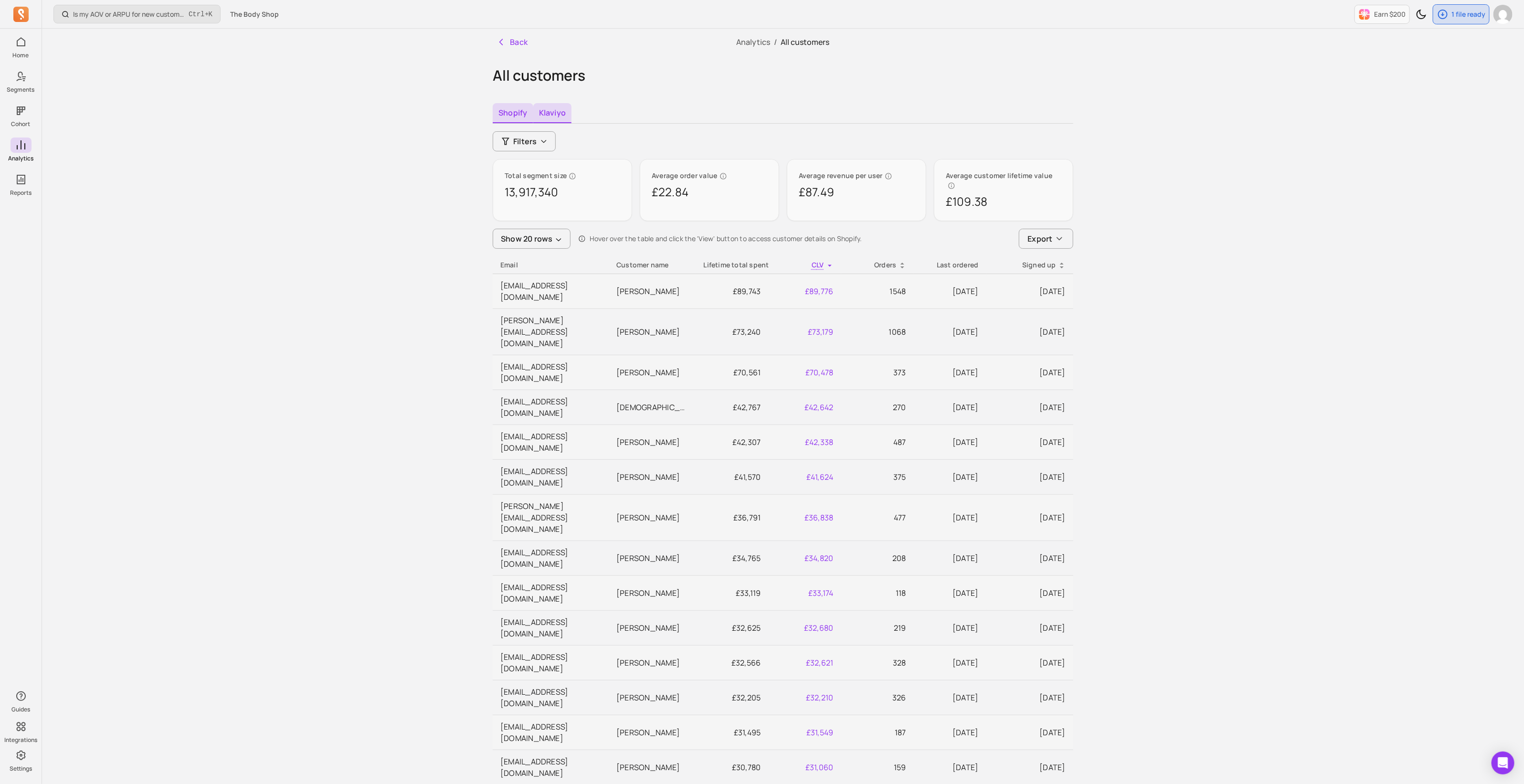
click at [554, 112] on button "Klaviyo" at bounding box center [553, 114] width 39 height 20
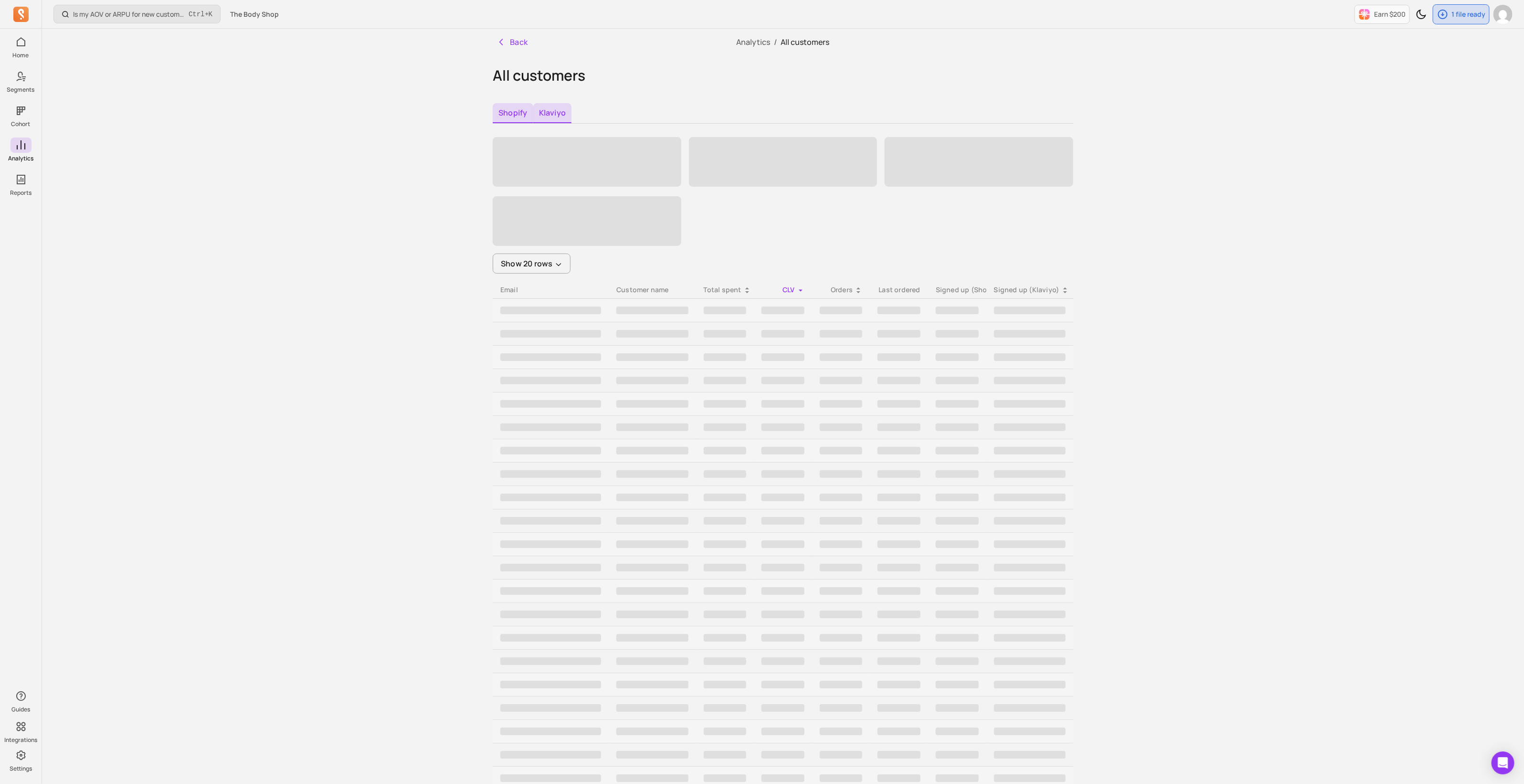
click at [514, 111] on button "Shopify" at bounding box center [513, 114] width 41 height 20
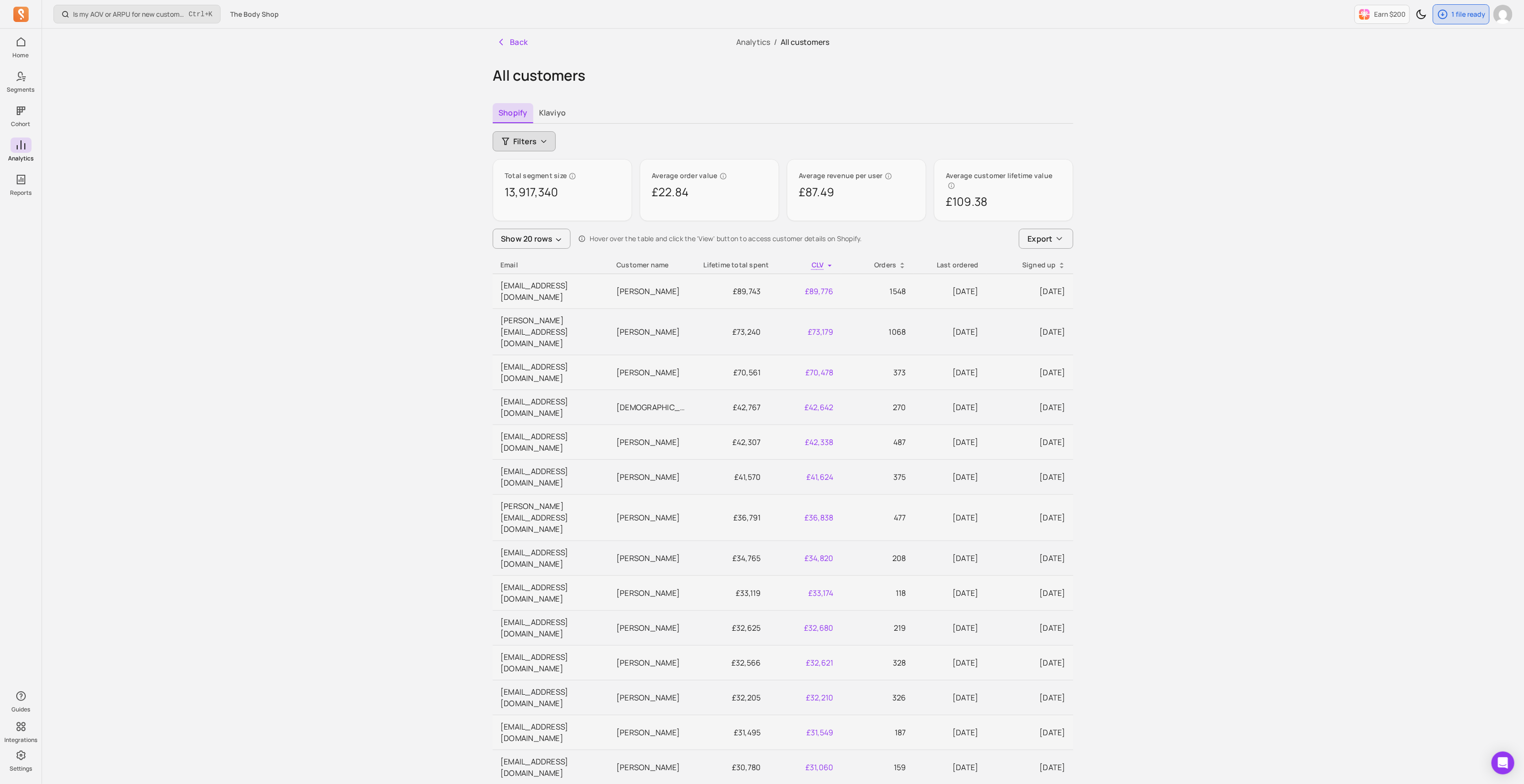
click at [538, 142] on button "Filters" at bounding box center [524, 142] width 63 height 20
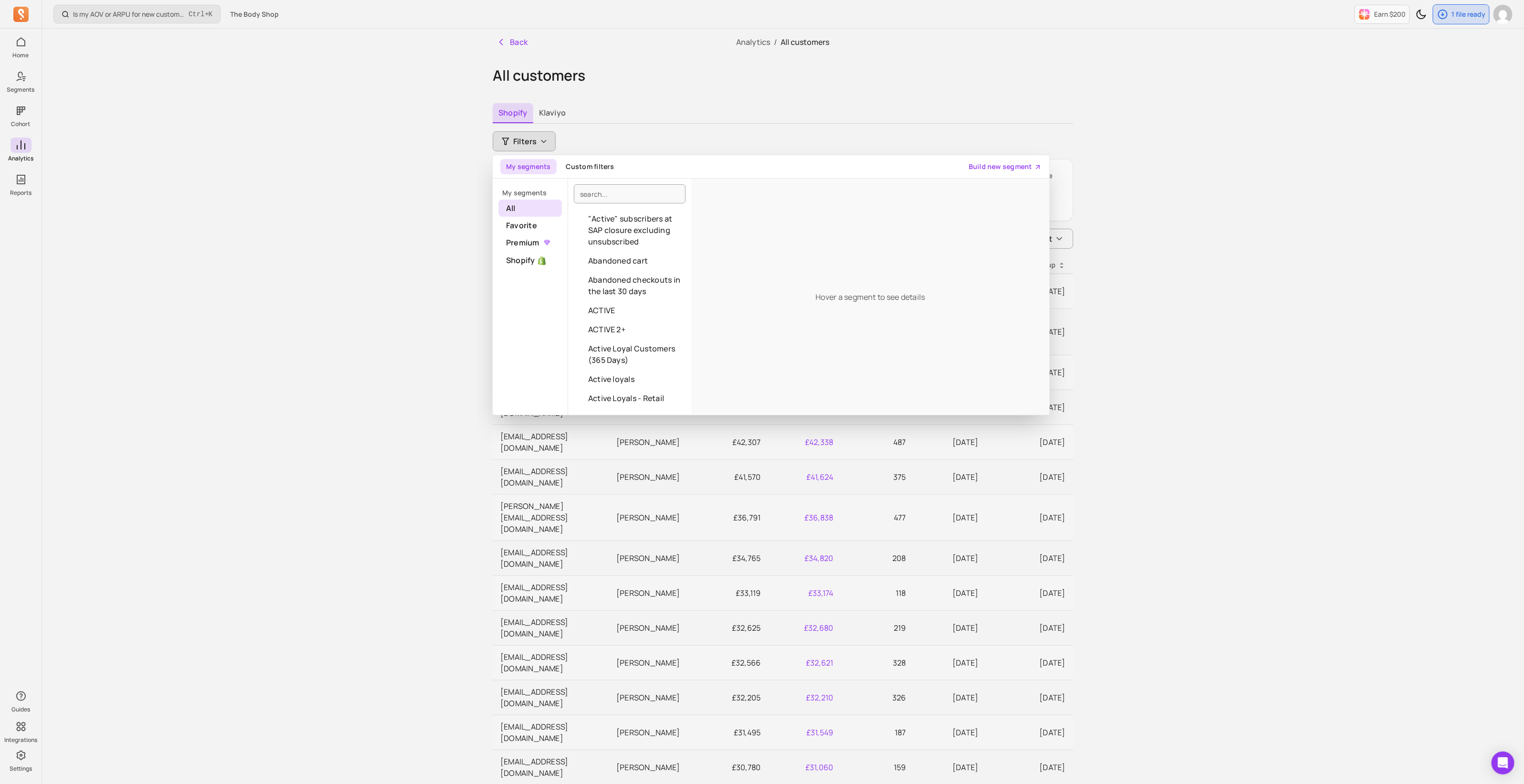
click at [195, 251] on div "Is my AOV or ARPU for new customers improving? Ctrl + K The Body Shop Earn $200…" at bounding box center [784, 540] width 1482 height 1081
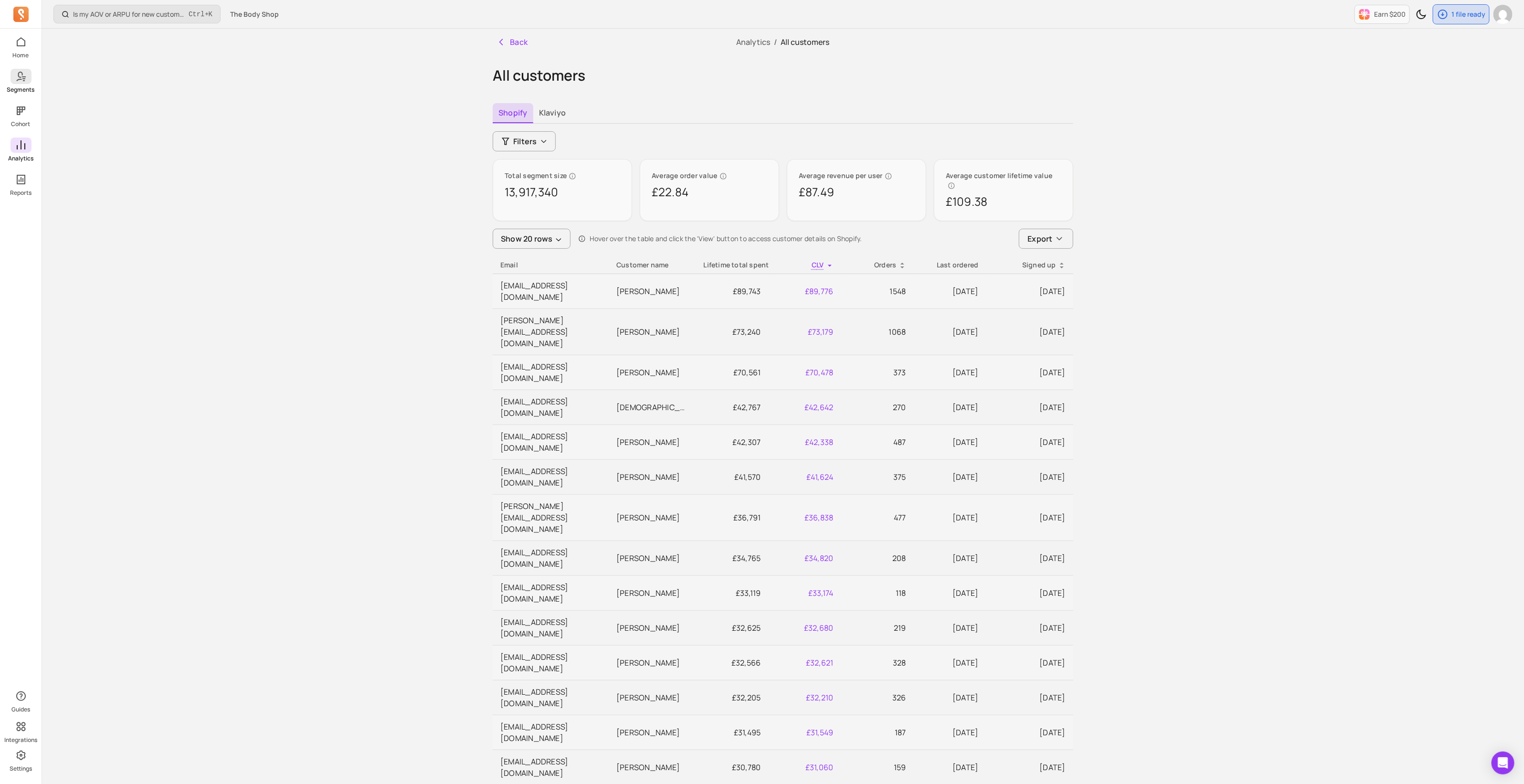
click at [25, 83] on span at bounding box center [20, 76] width 21 height 15
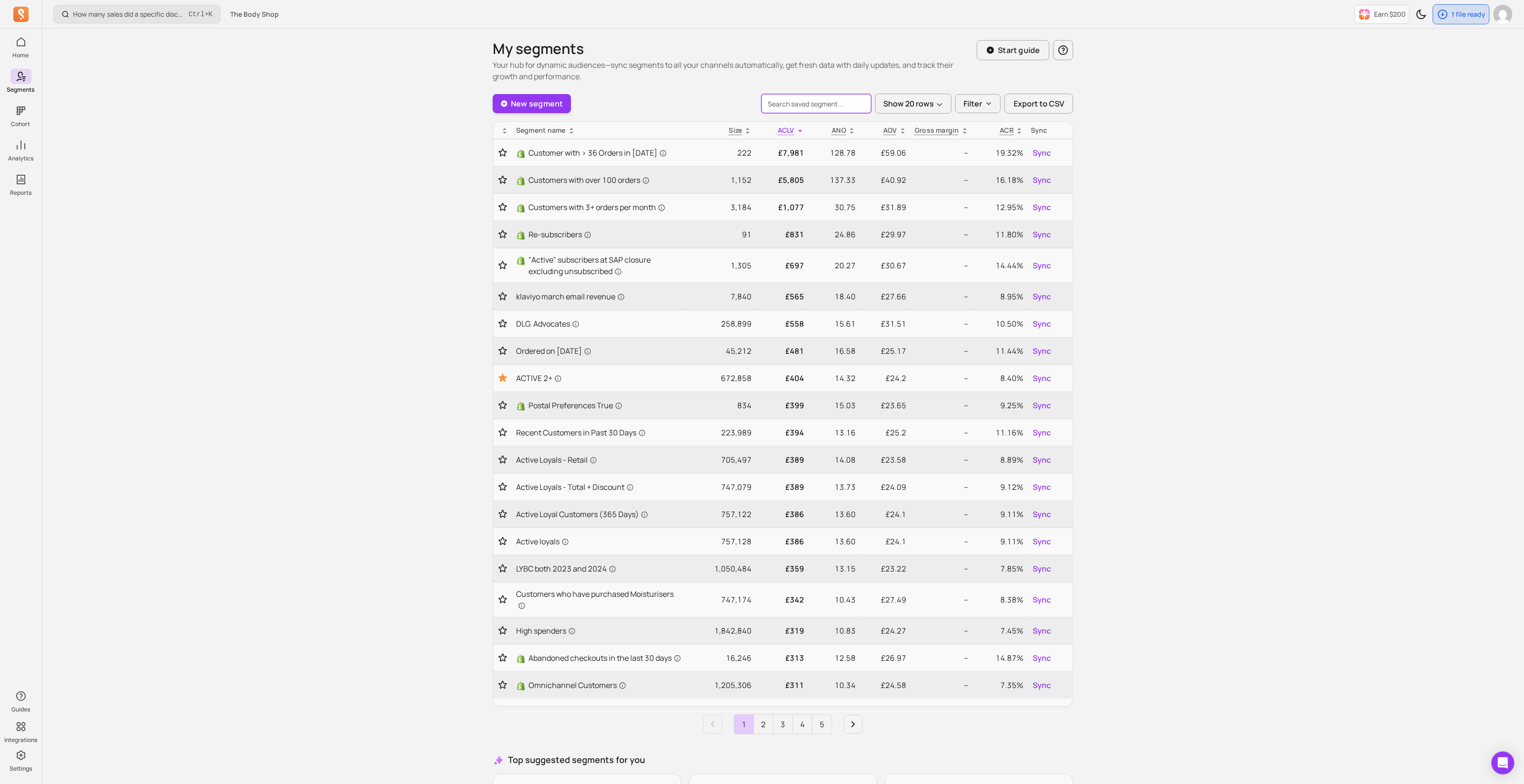
click at [807, 104] on input "search" at bounding box center [816, 103] width 109 height 19
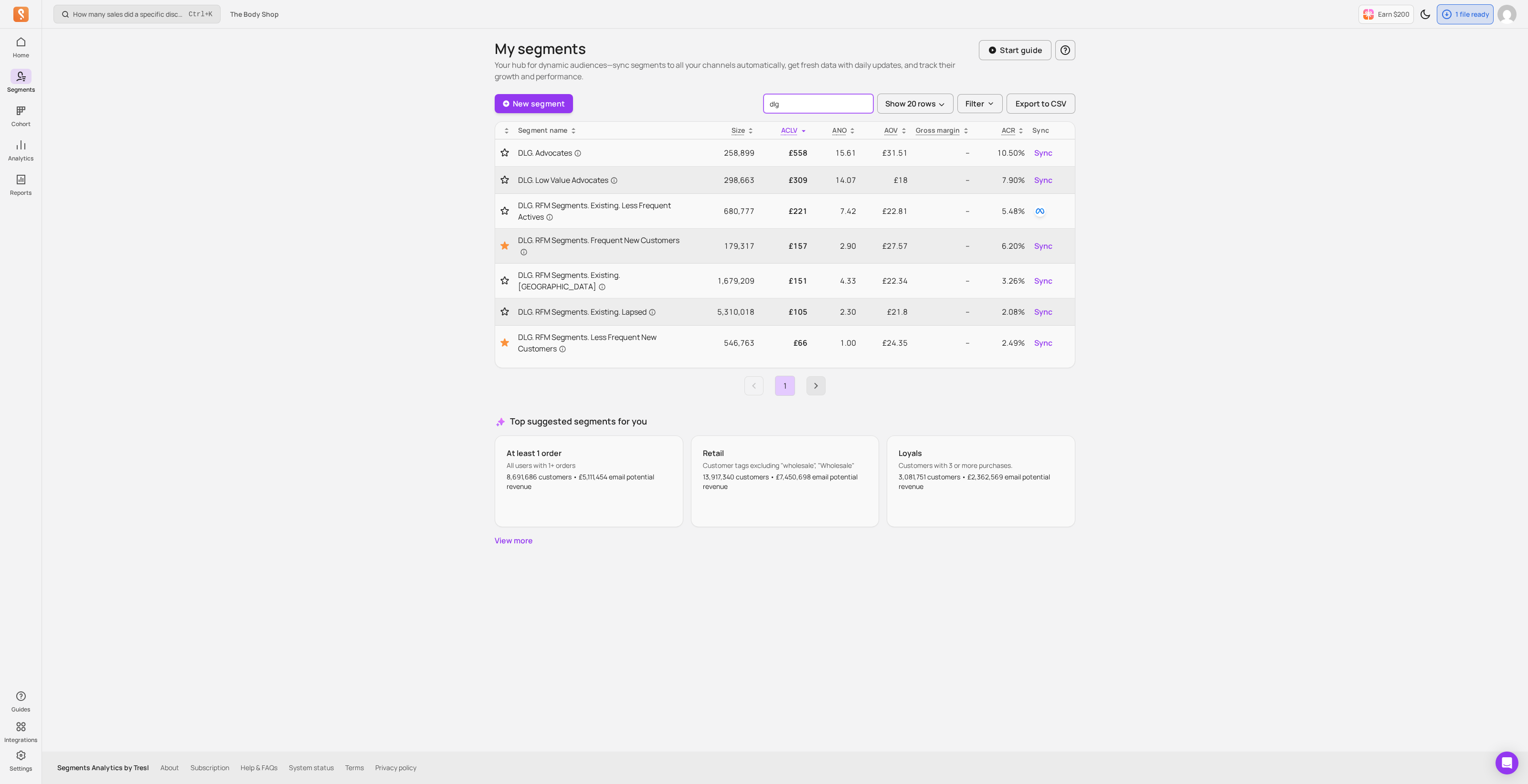
type input "dlg"
click at [817, 380] on icon "Next page" at bounding box center [816, 386] width 12 height 12
click at [753, 380] on icon "Previous page" at bounding box center [754, 386] width 12 height 12
click at [806, 608] on div "My segments Your hub for dynamic audiences—sync segments to all your channels a…" at bounding box center [784, 390] width 611 height 722
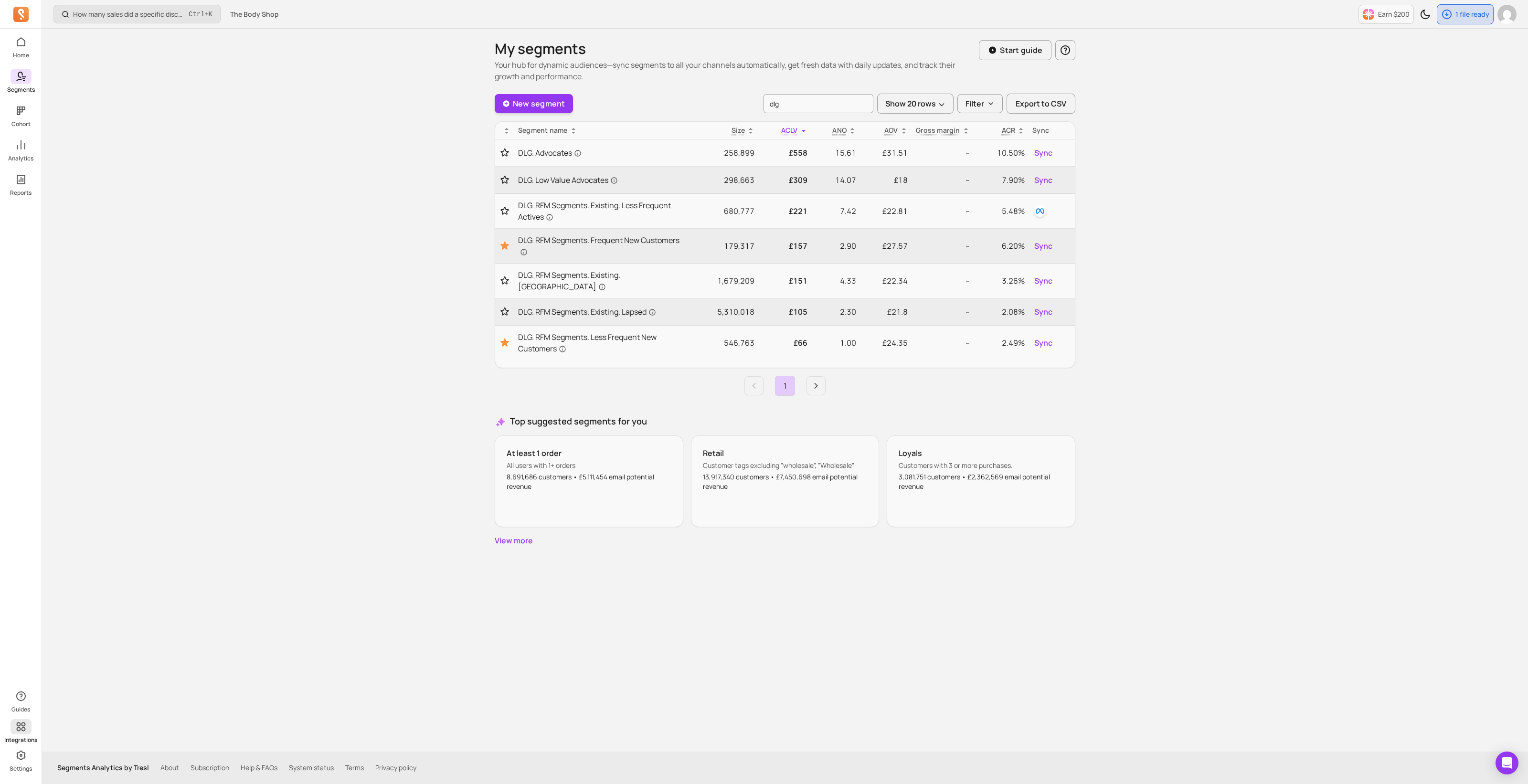
click at [20, 733] on link "Integrations" at bounding box center [20, 731] width 42 height 25
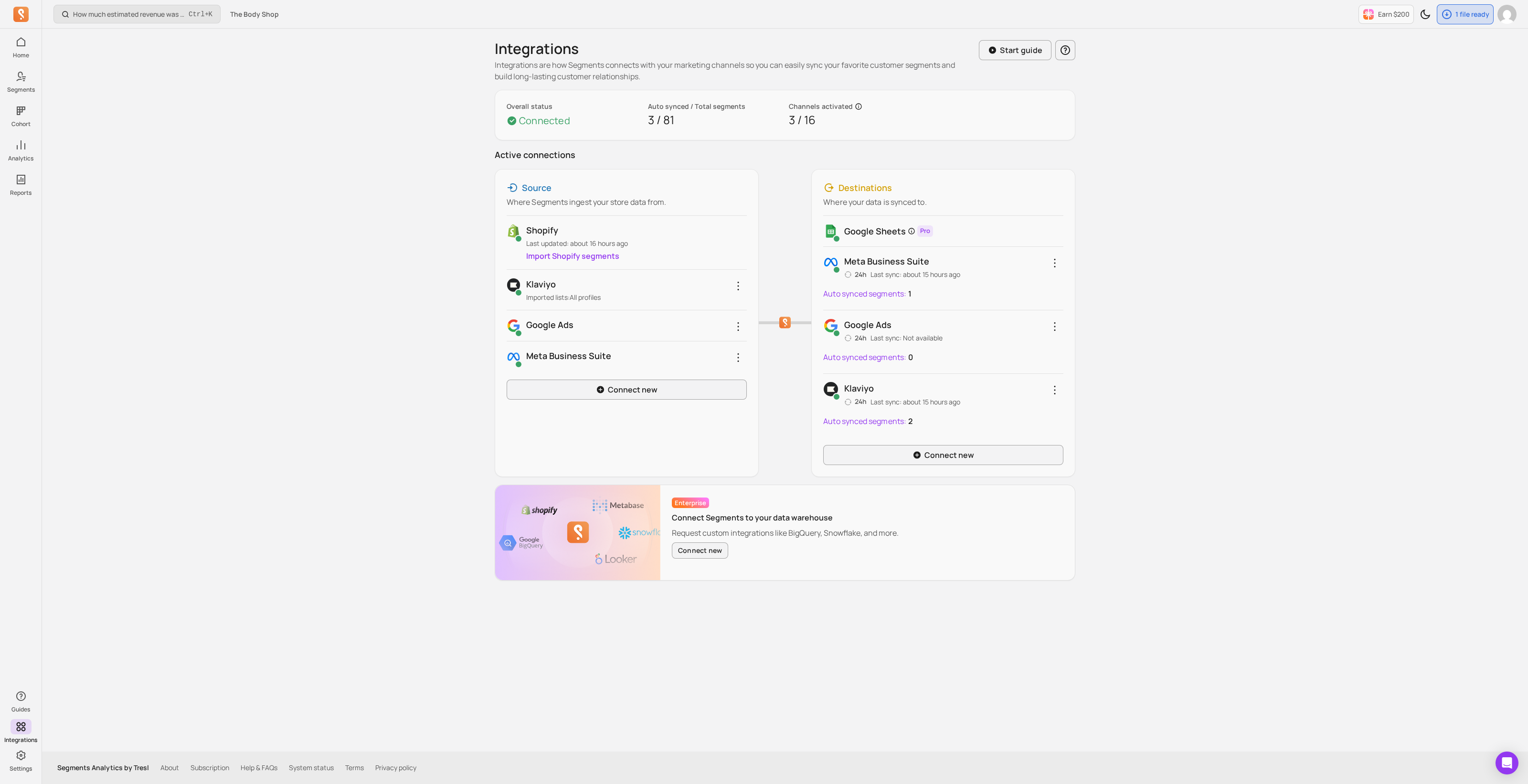
click at [589, 254] on link "Import Shopify segments" at bounding box center [572, 256] width 93 height 10
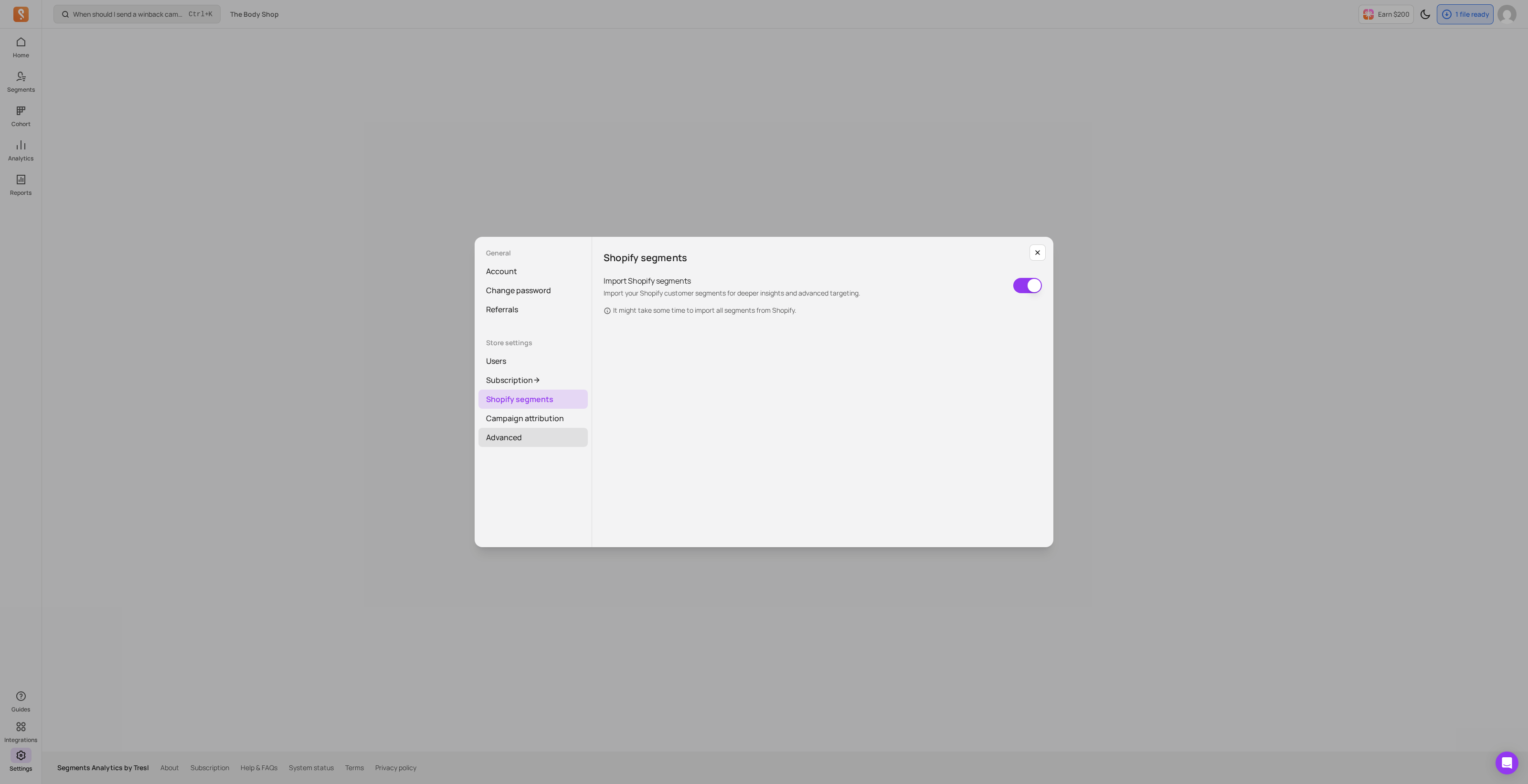
click at [510, 435] on link "Advanced" at bounding box center [533, 436] width 109 height 19
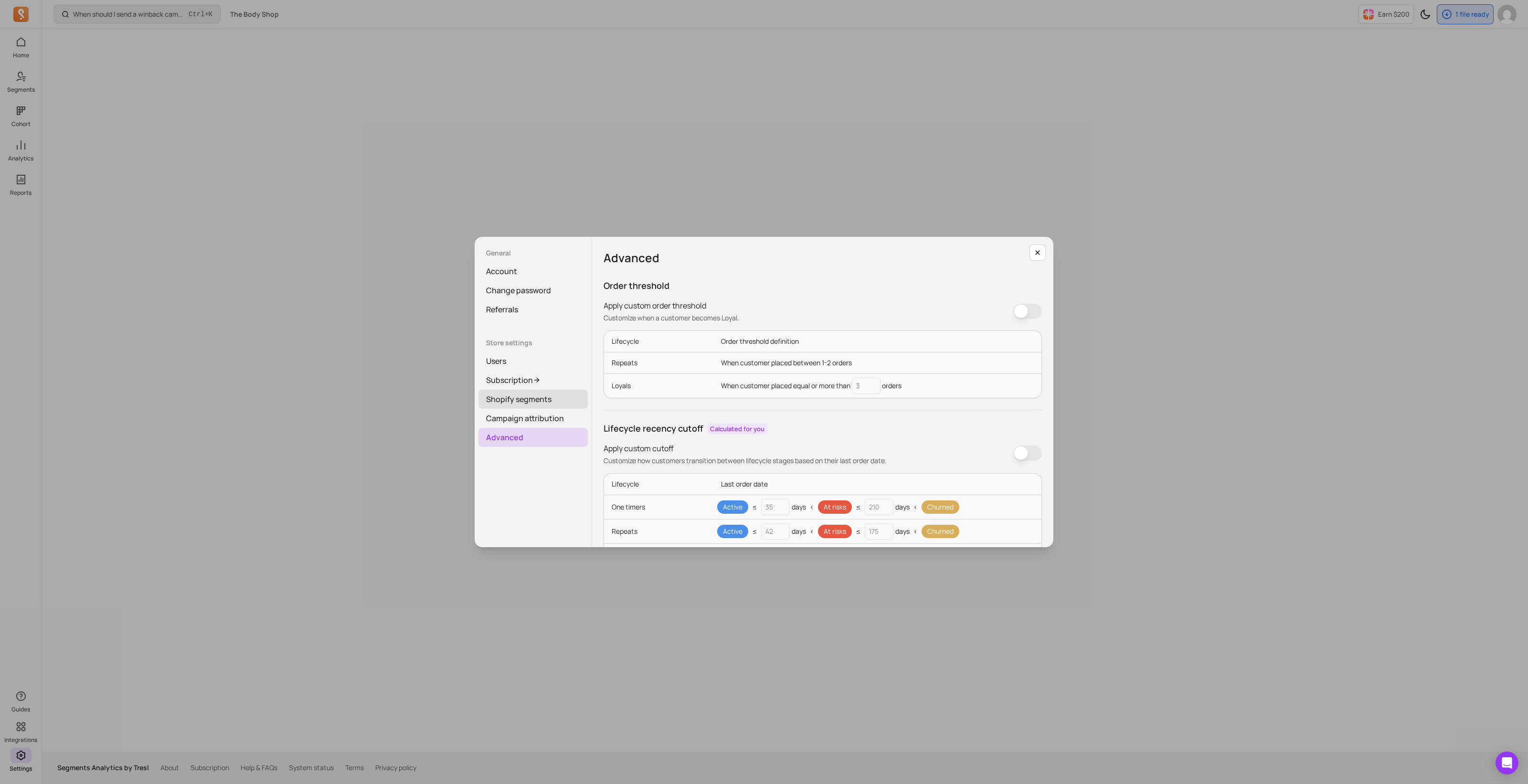
click at [513, 402] on link "Shopify segments" at bounding box center [533, 398] width 109 height 19
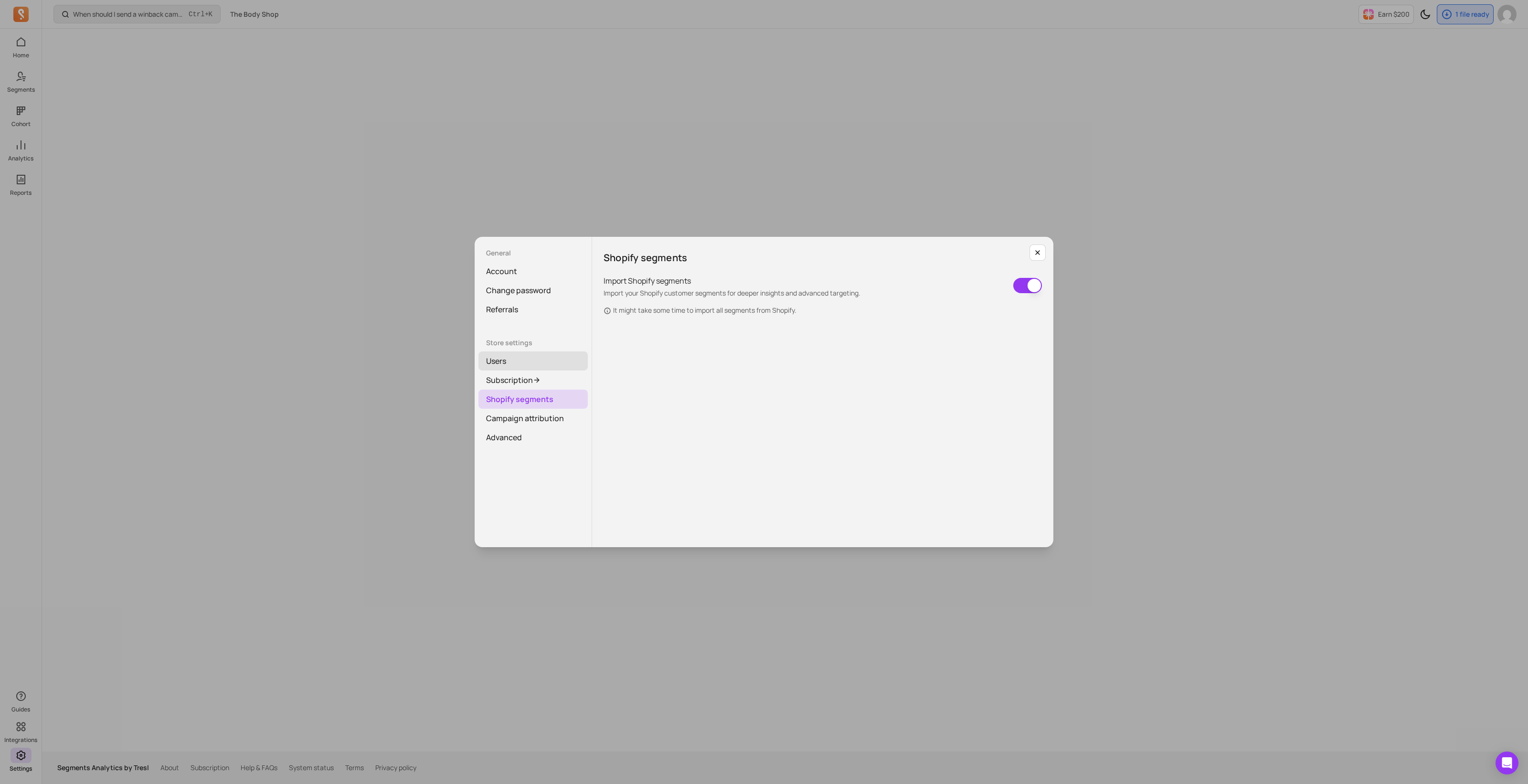
click at [510, 362] on link "Users" at bounding box center [533, 360] width 109 height 19
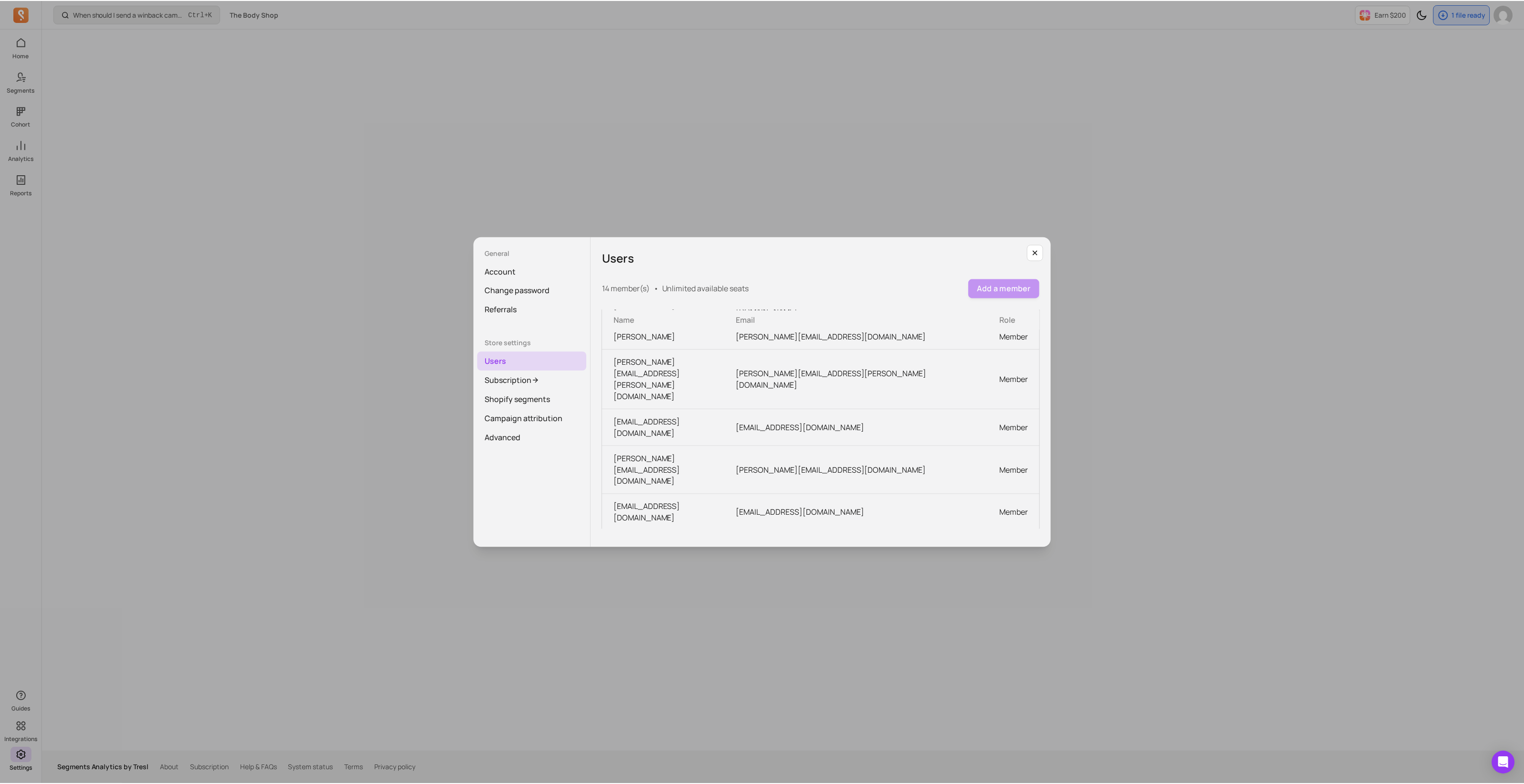
scroll to position [155, 0]
click at [516, 380] on link "Subscription" at bounding box center [533, 380] width 109 height 19
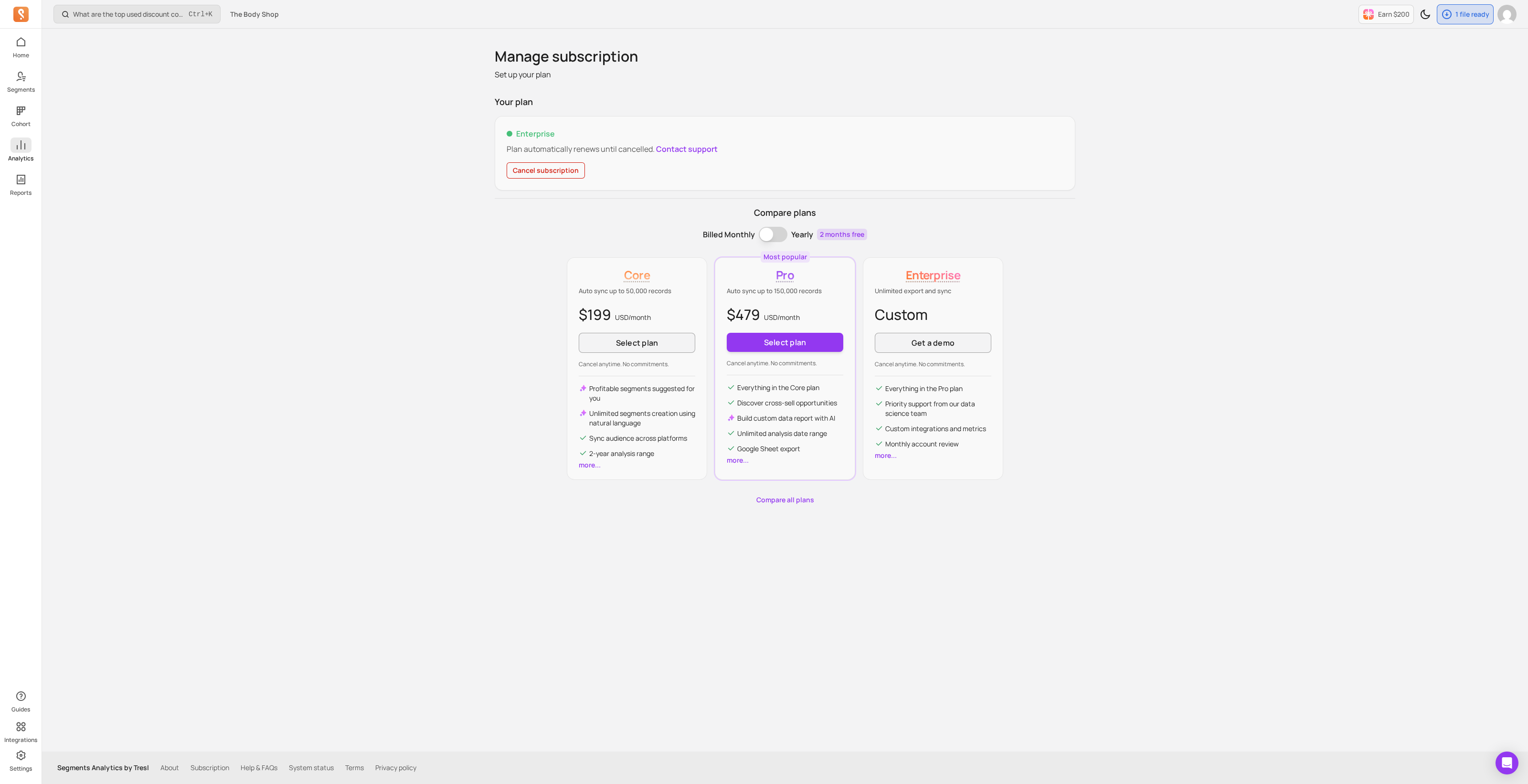
click at [18, 142] on icon at bounding box center [21, 145] width 12 height 12
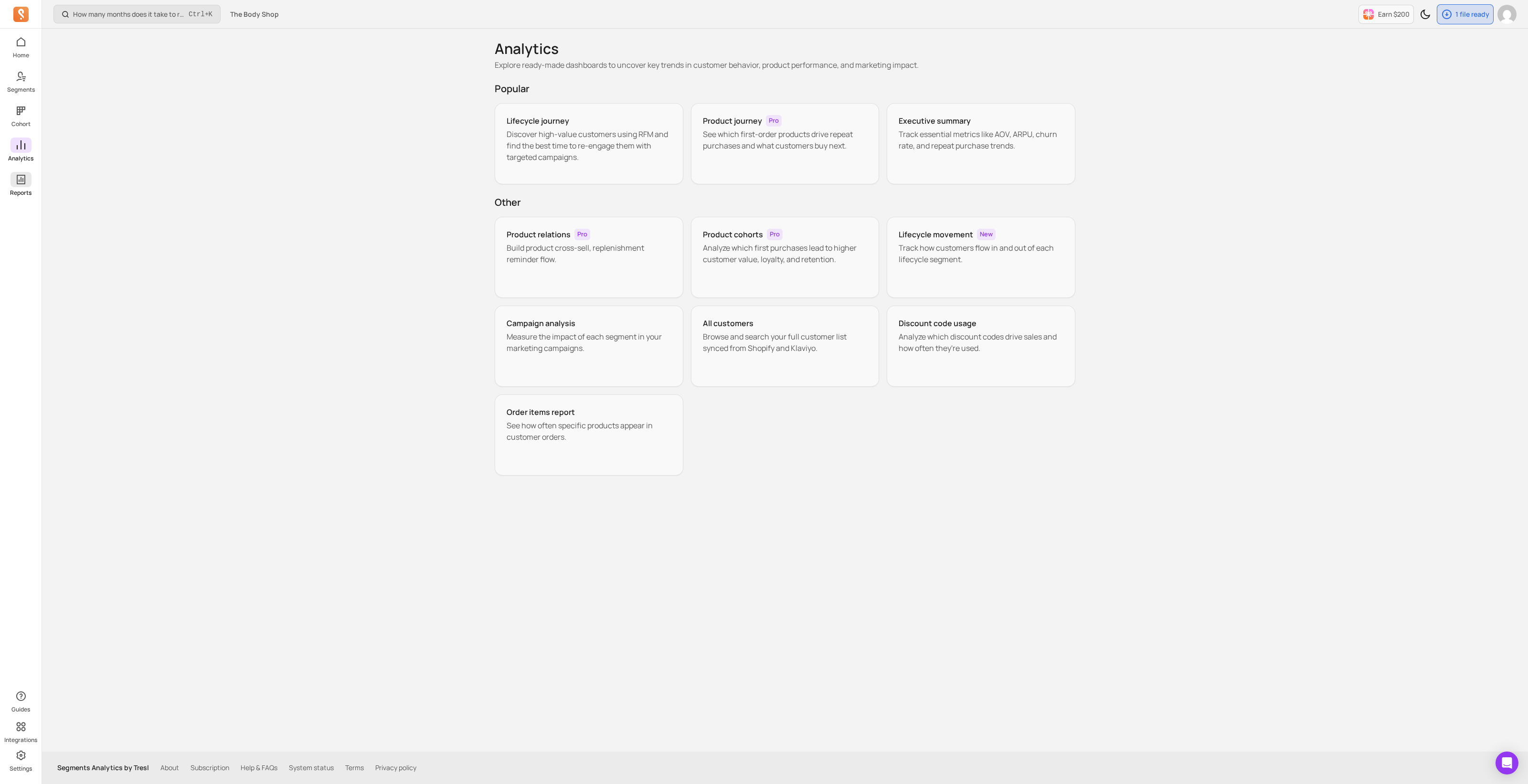
click at [20, 181] on icon at bounding box center [21, 180] width 12 height 12
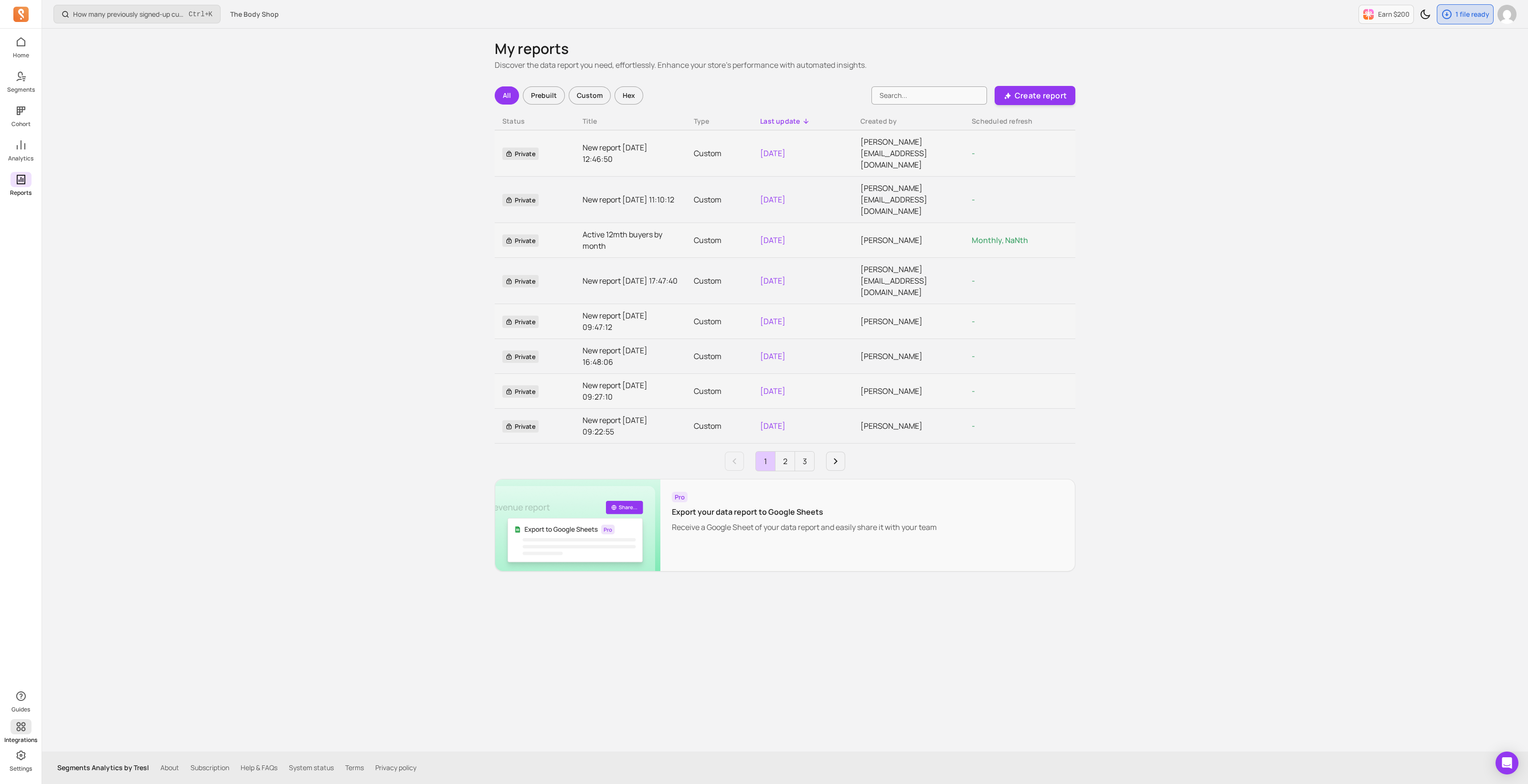
click at [20, 730] on icon at bounding box center [21, 726] width 12 height 12
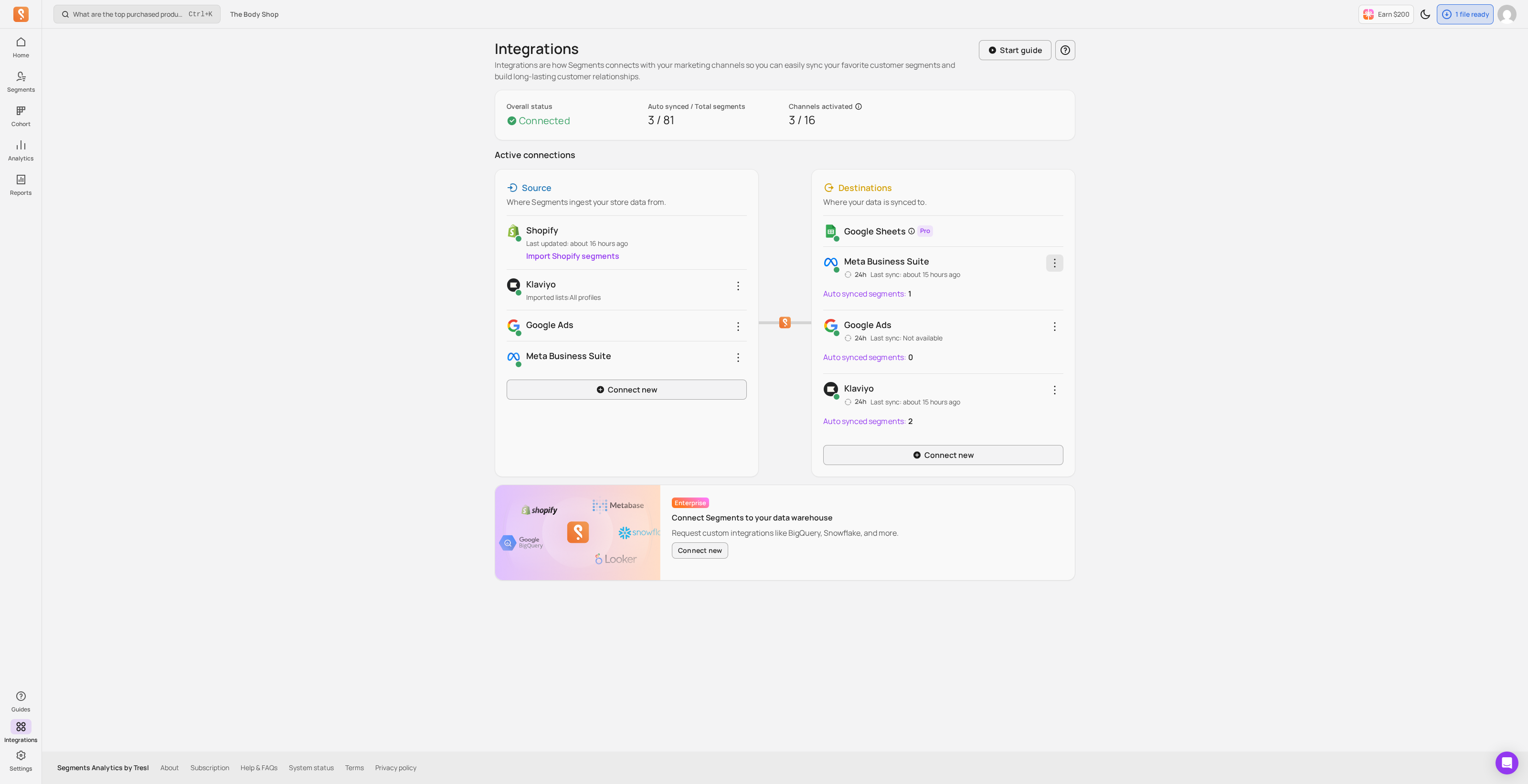
click at [1051, 258] on icon "button" at bounding box center [1055, 263] width 12 height 12
click at [572, 259] on div "Source Where Segments ingest your store data from. Shopify Last updated: about …" at bounding box center [784, 322] width 581 height 308
click at [572, 258] on link "Import Shopify segments" at bounding box center [572, 256] width 93 height 10
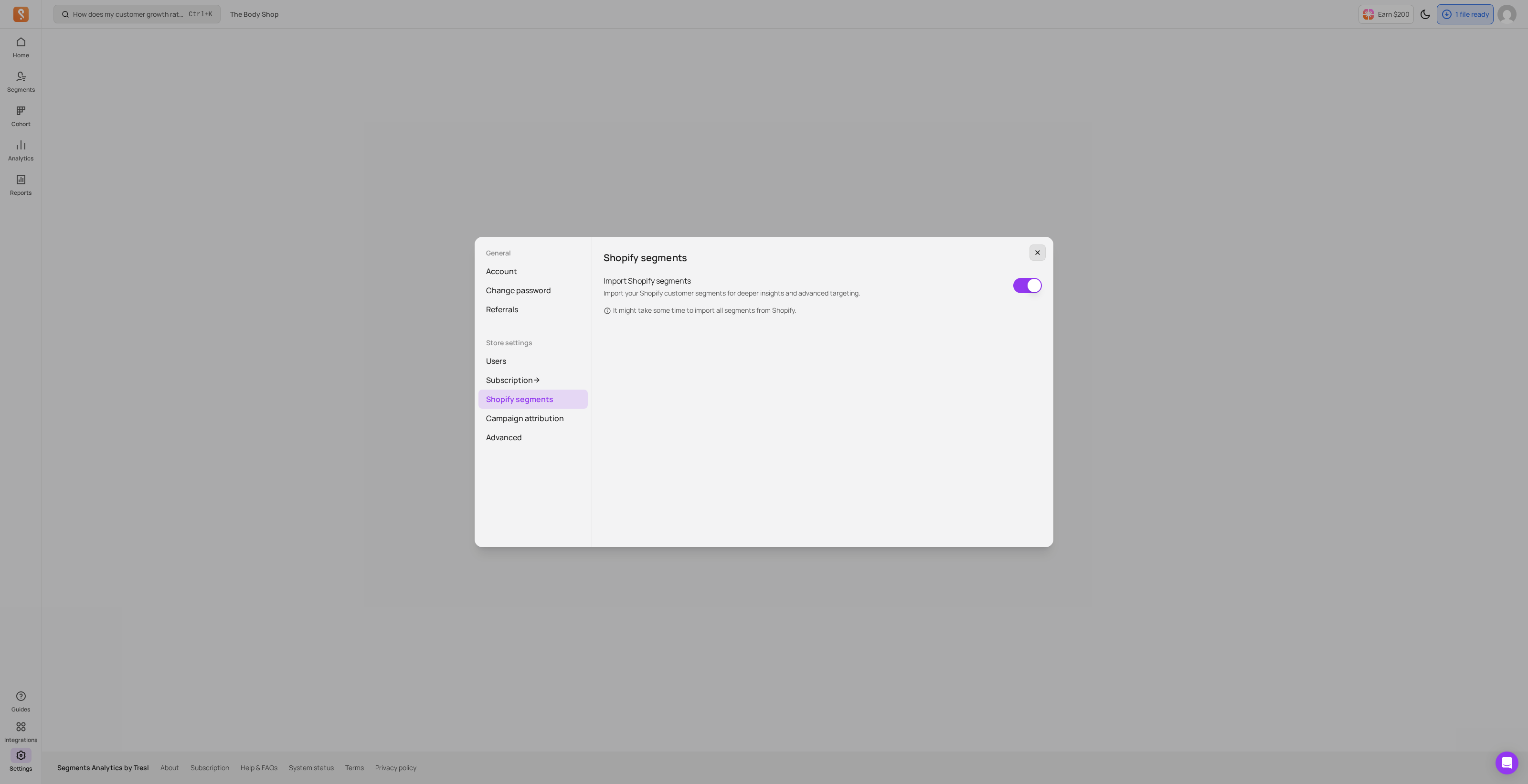
click at [1039, 255] on icon "button" at bounding box center [1037, 252] width 8 height 8
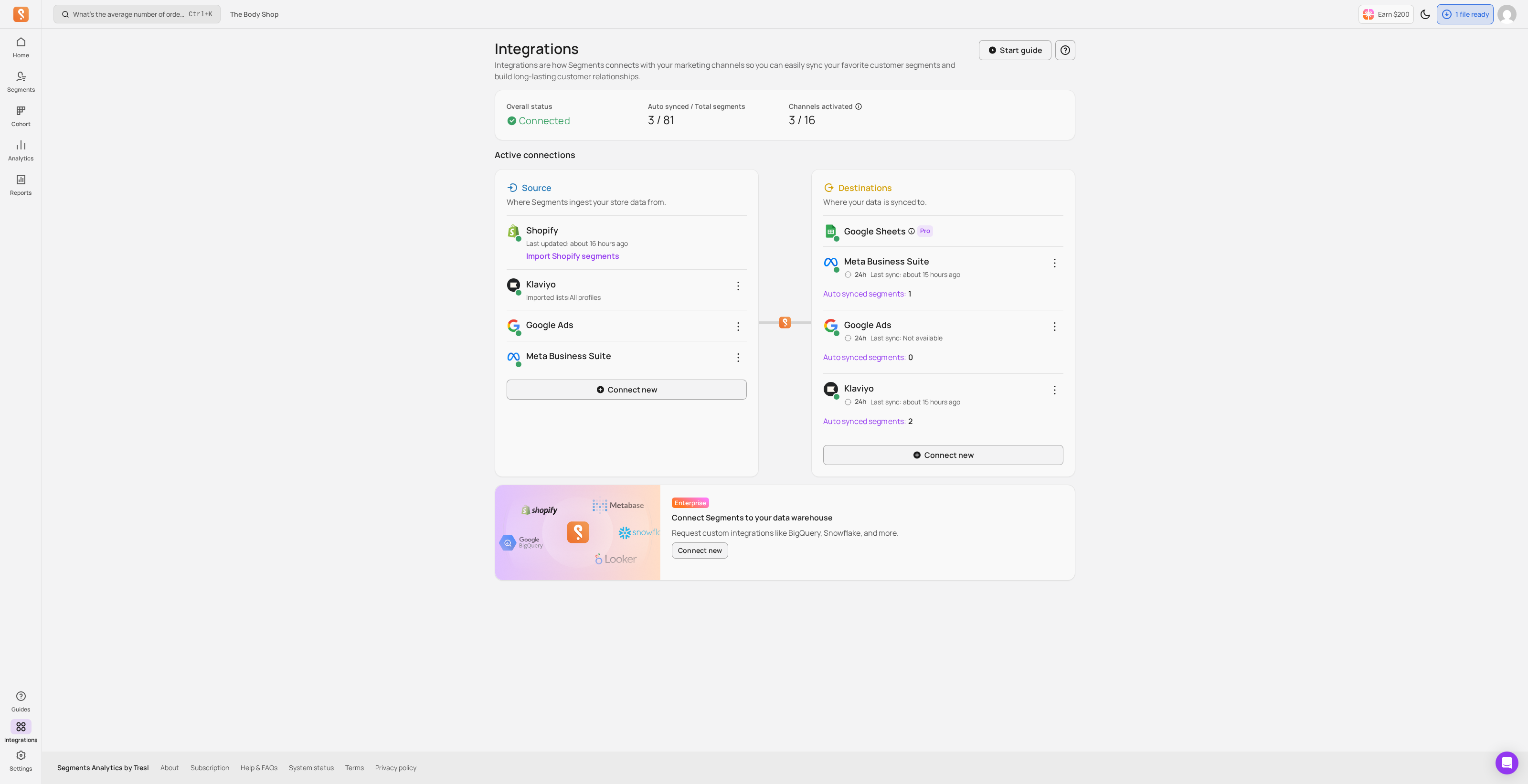
click at [579, 253] on link "Import Shopify segments" at bounding box center [572, 256] width 93 height 10
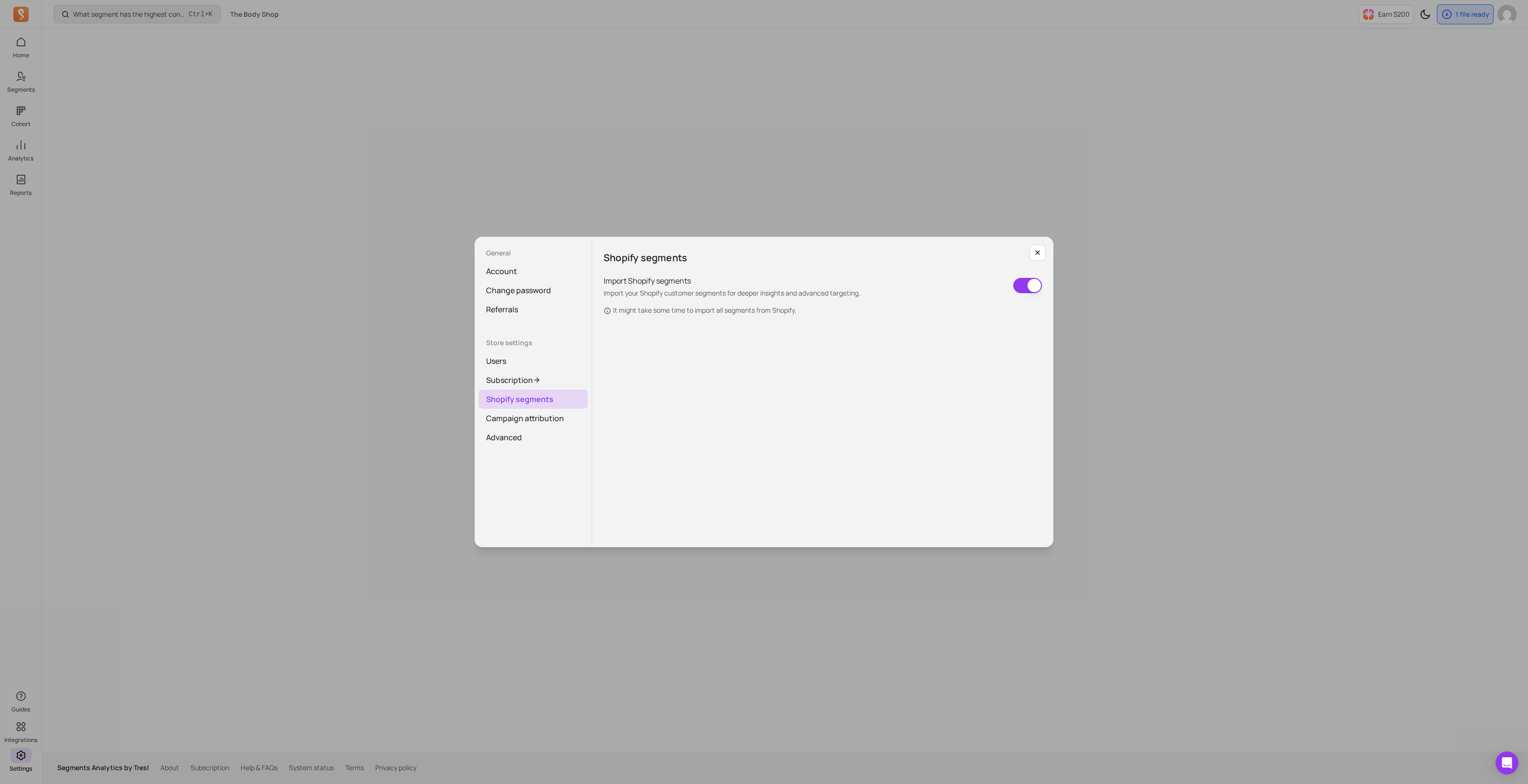
drag, startPoint x: 1037, startPoint y: 255, endPoint x: 663, endPoint y: 282, distance: 375.0
click at [1037, 255] on icon "button" at bounding box center [1037, 252] width 8 height 8
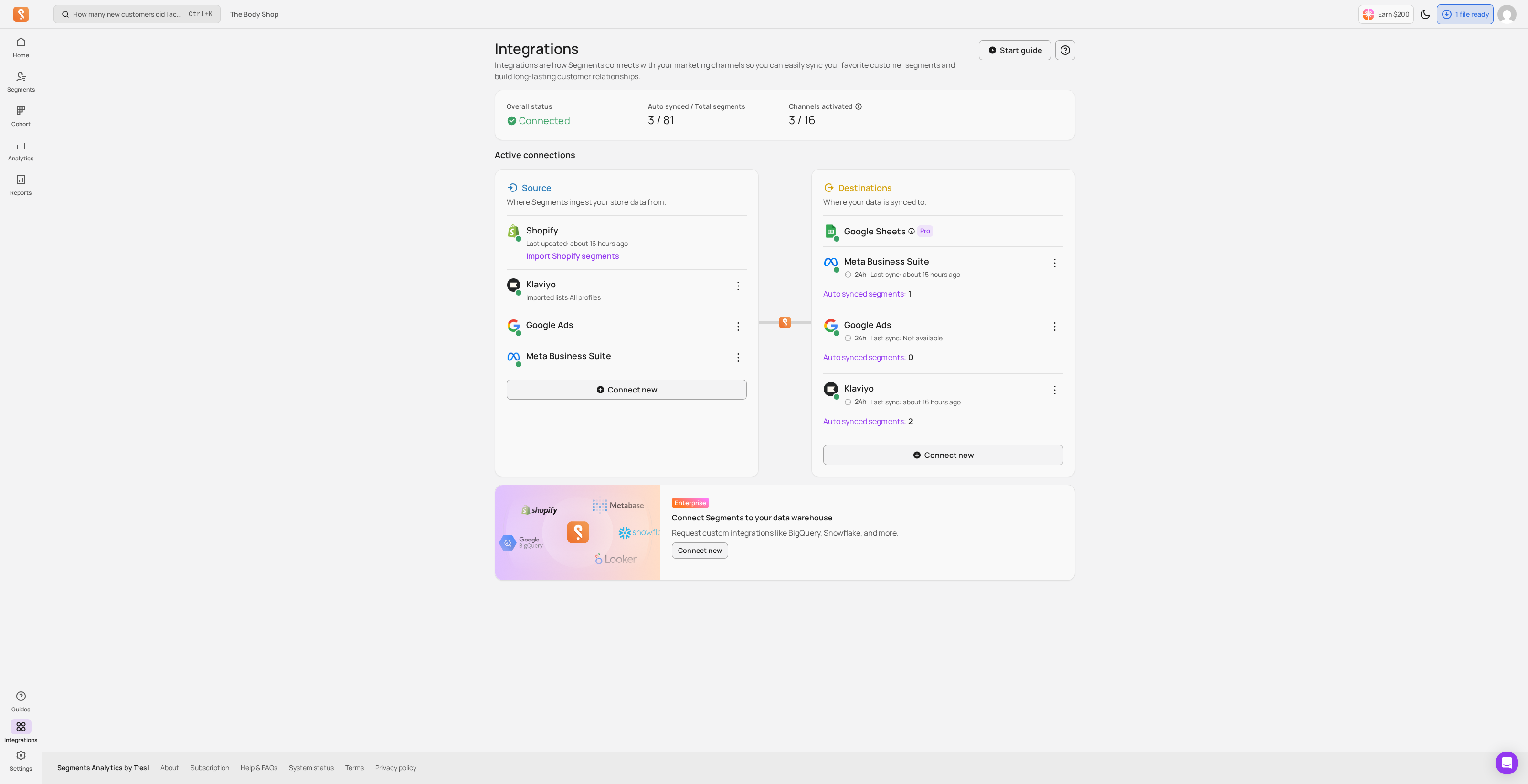
click at [670, 116] on p "3 / 81" at bounding box center [715, 120] width 134 height 17
drag, startPoint x: 653, startPoint y: 106, endPoint x: 743, endPoint y: 106, distance: 90.0
click at [743, 106] on div "Overall status Connected Auto synced / Total segments 3 / 81 Channels activated…" at bounding box center [784, 115] width 557 height 27
click at [735, 361] on icon "button" at bounding box center [739, 358] width 12 height 12
click at [270, 403] on div "How many new customers did I acquire this period? Ctrl + K The Body Shop Earn $…" at bounding box center [785, 392] width 1486 height 784
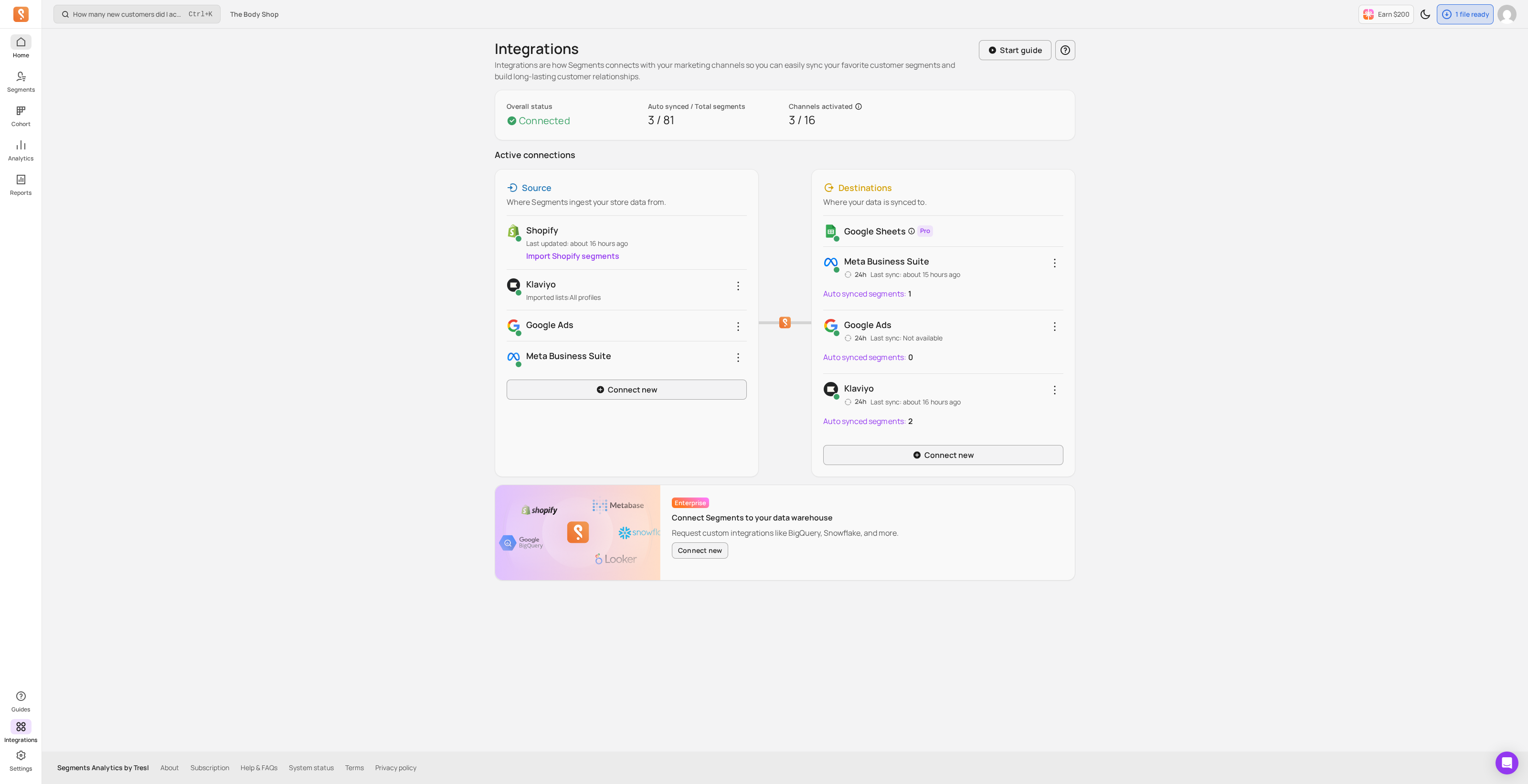
click at [24, 54] on p "Home" at bounding box center [20, 55] width 16 height 8
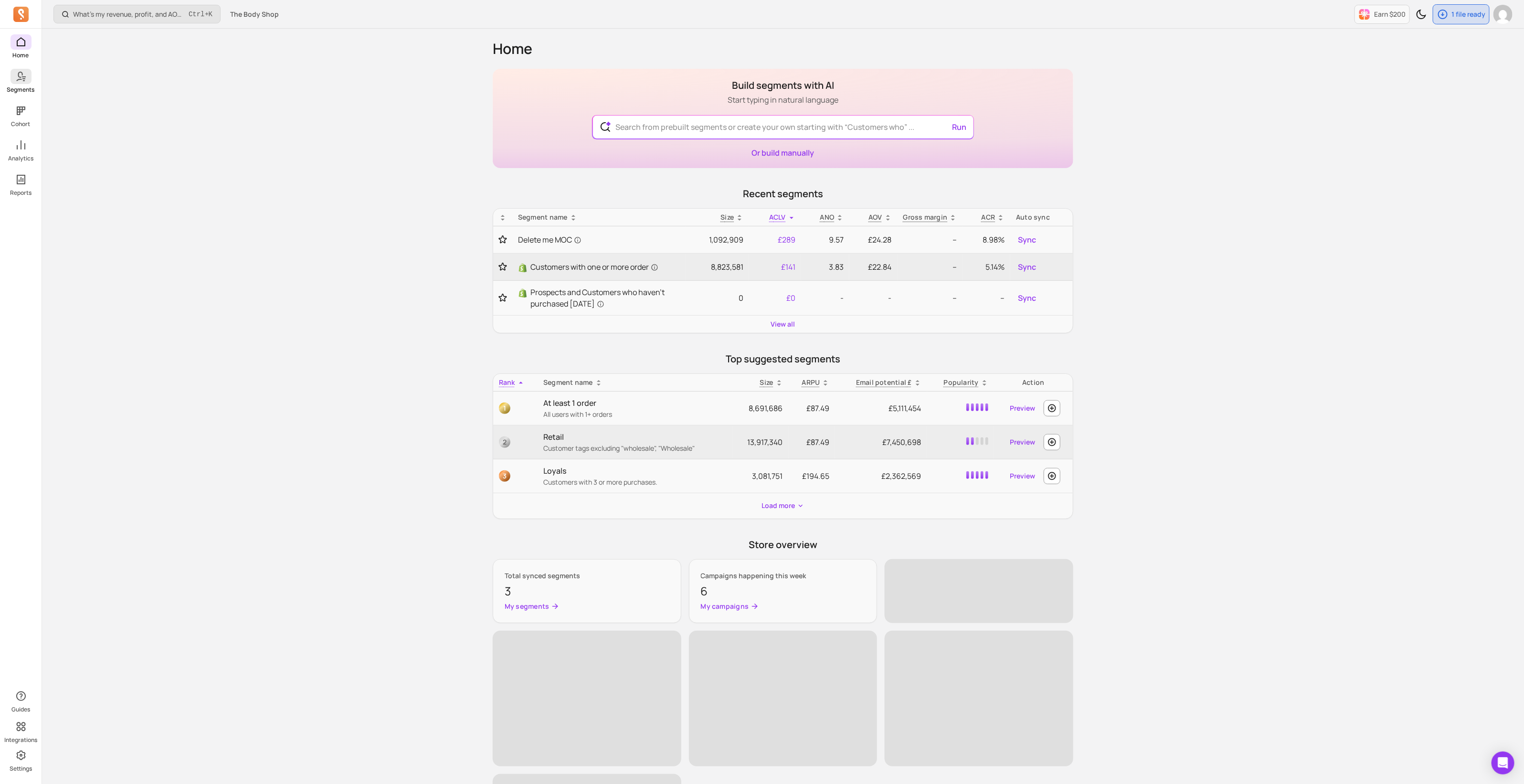
click at [21, 83] on span at bounding box center [20, 76] width 21 height 15
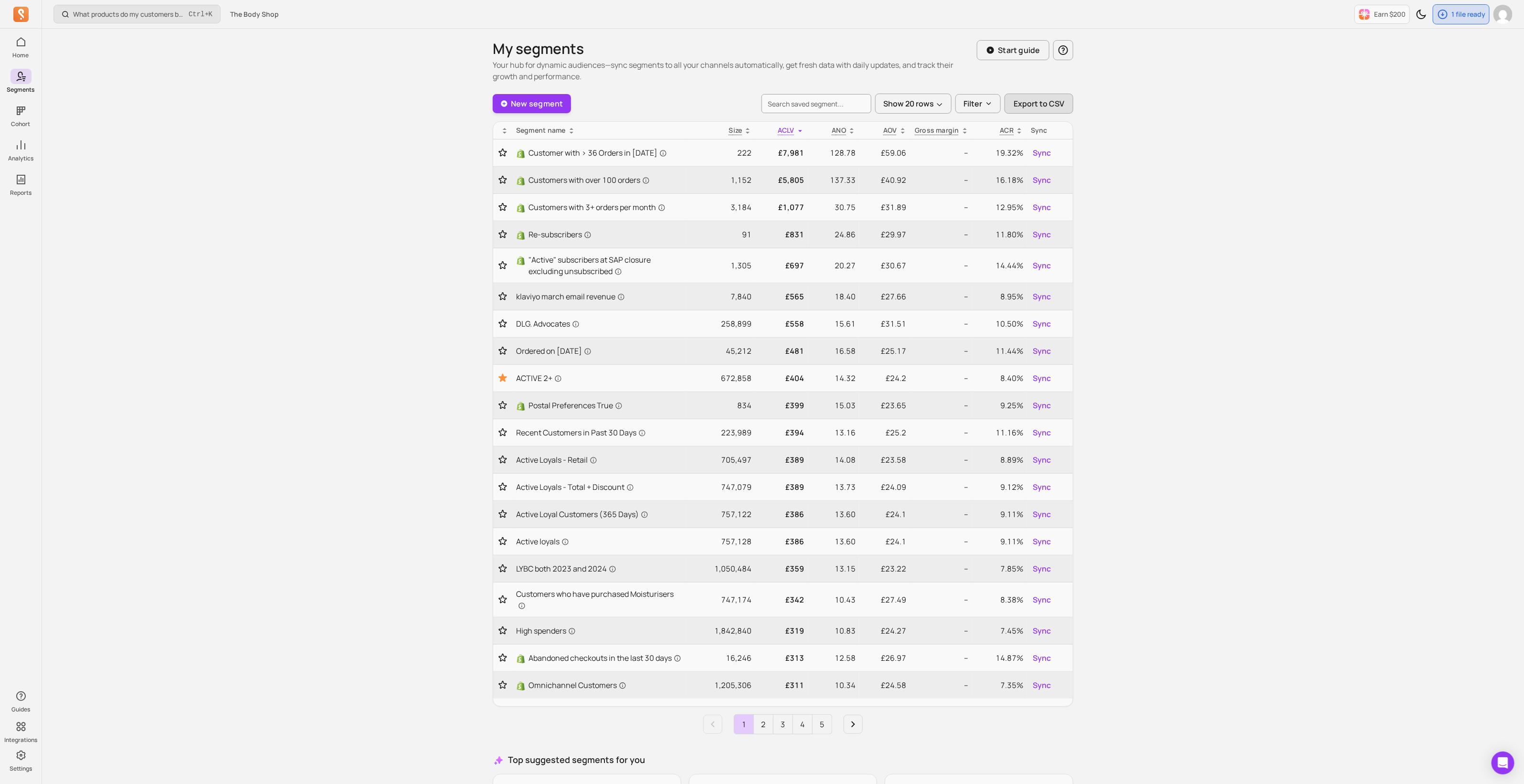
click at [1053, 104] on span "Export to CSV" at bounding box center [1039, 103] width 51 height 12
click at [1426, 364] on div "What products do my customers buy in the same order? Ctrl + K The Body Shop Ear…" at bounding box center [784, 464] width 1482 height 928
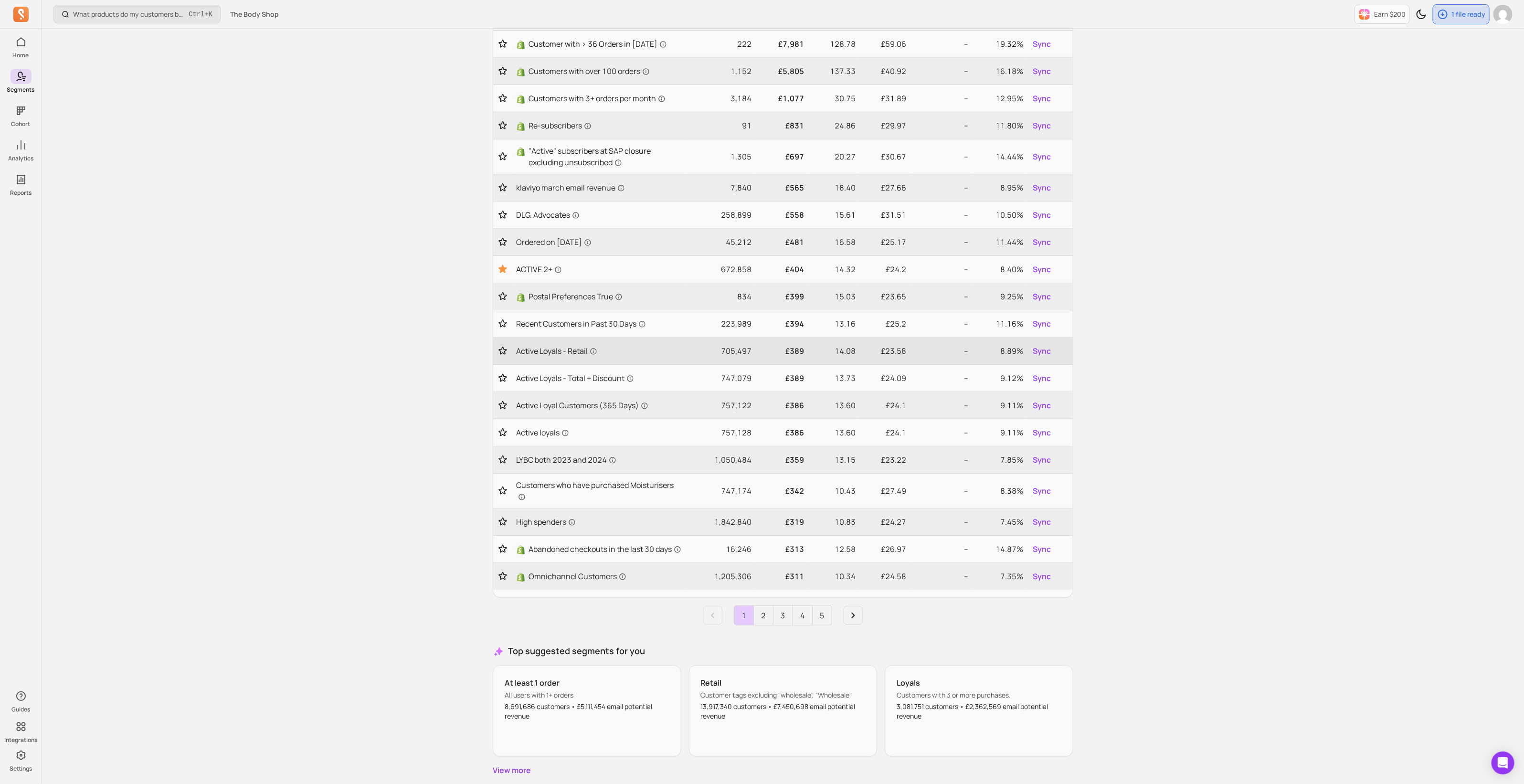
scroll to position [119, 0]
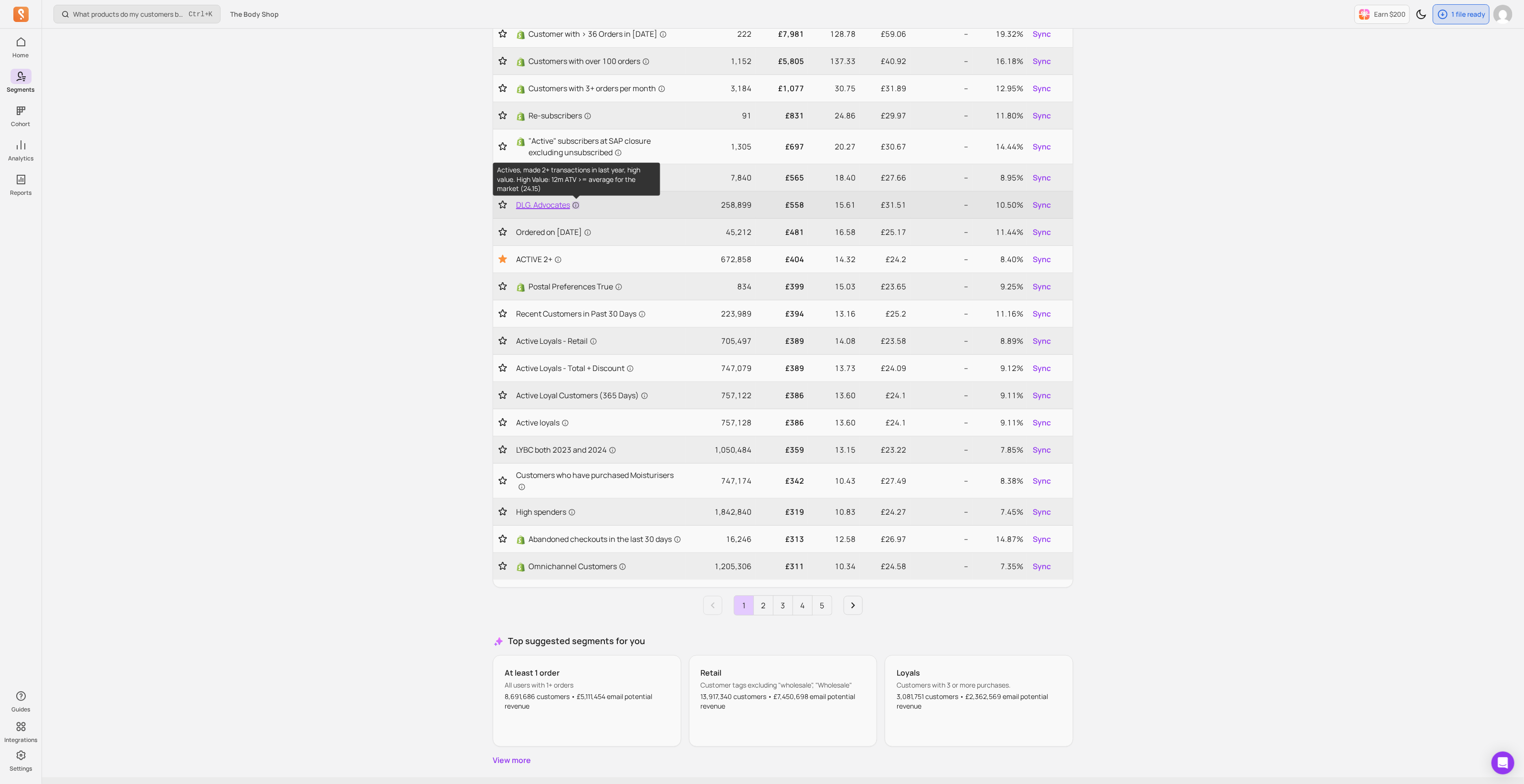
click at [576, 205] on icon at bounding box center [576, 205] width 8 height 8
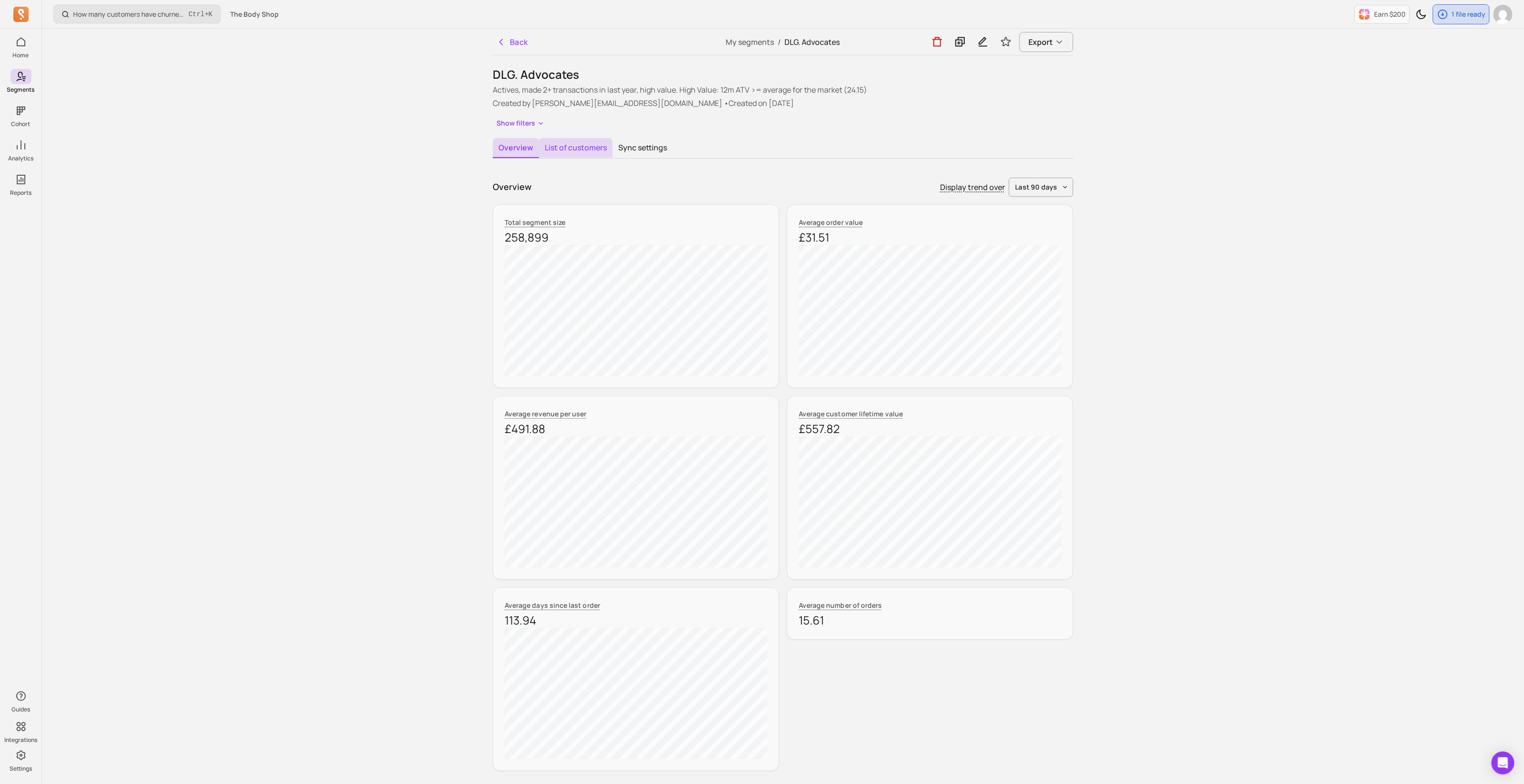
click at [582, 147] on button "List of customers" at bounding box center [576, 148] width 74 height 20
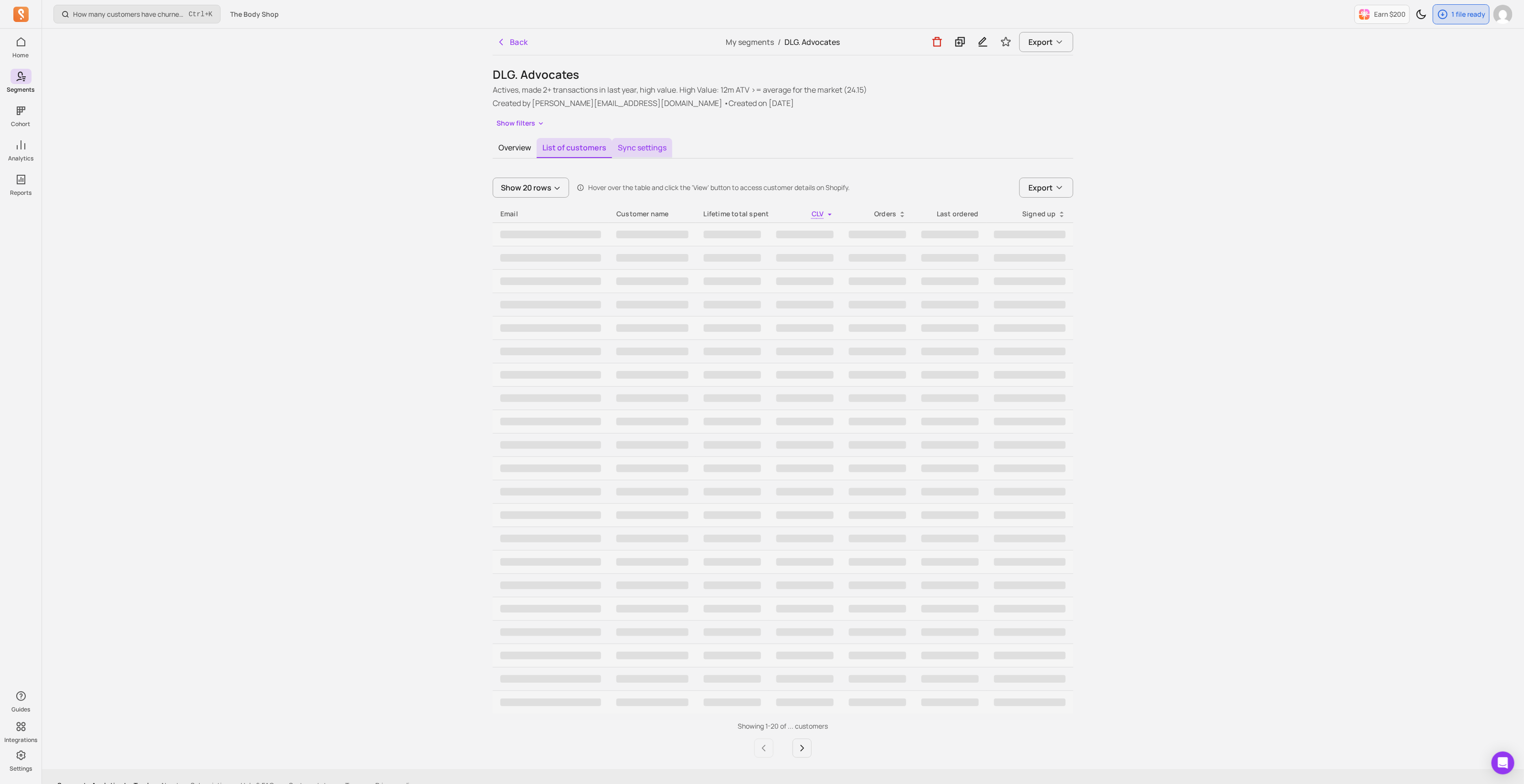
click at [645, 149] on button "Sync settings" at bounding box center [642, 148] width 60 height 20
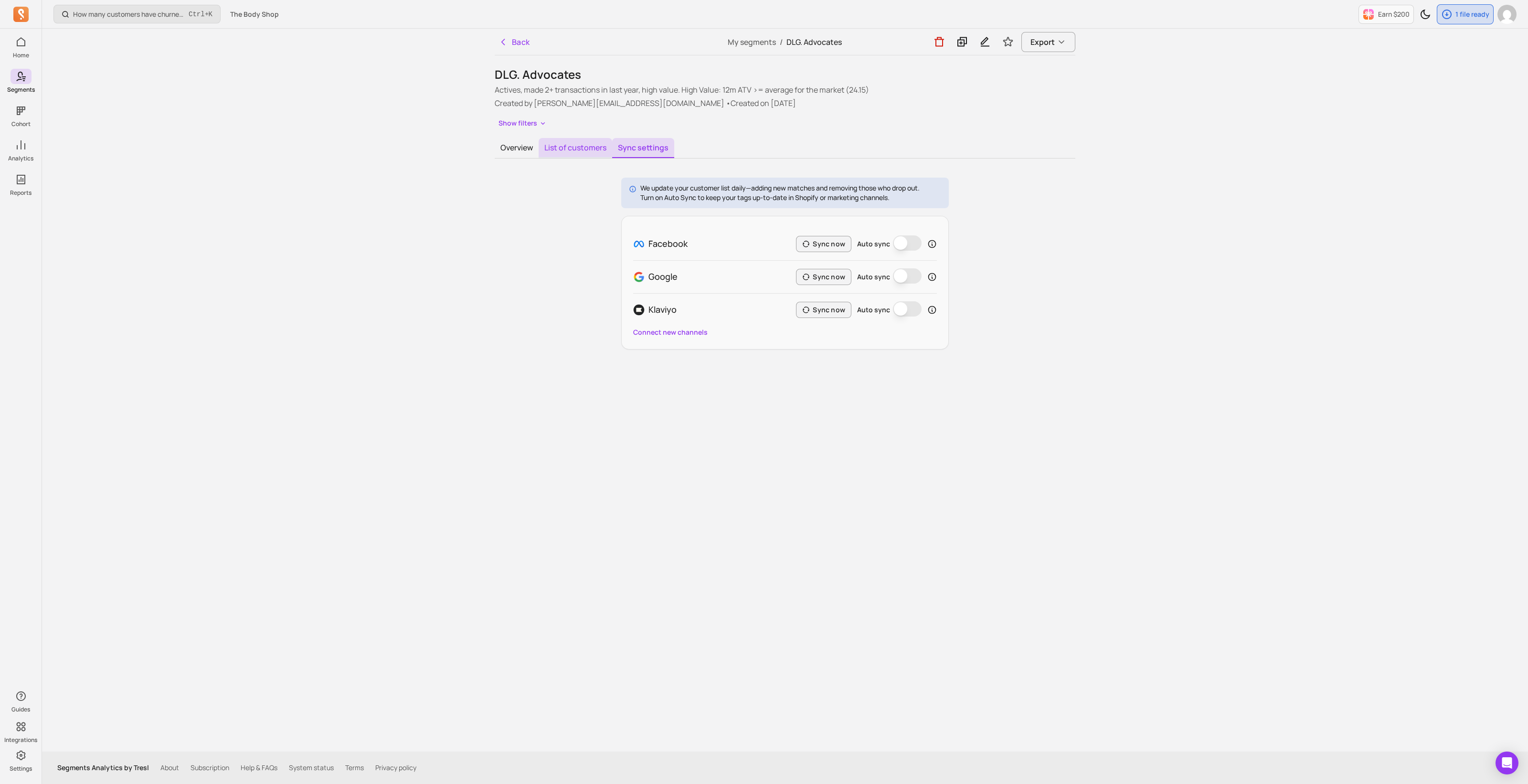
click at [572, 149] on button "List of customers" at bounding box center [575, 148] width 74 height 20
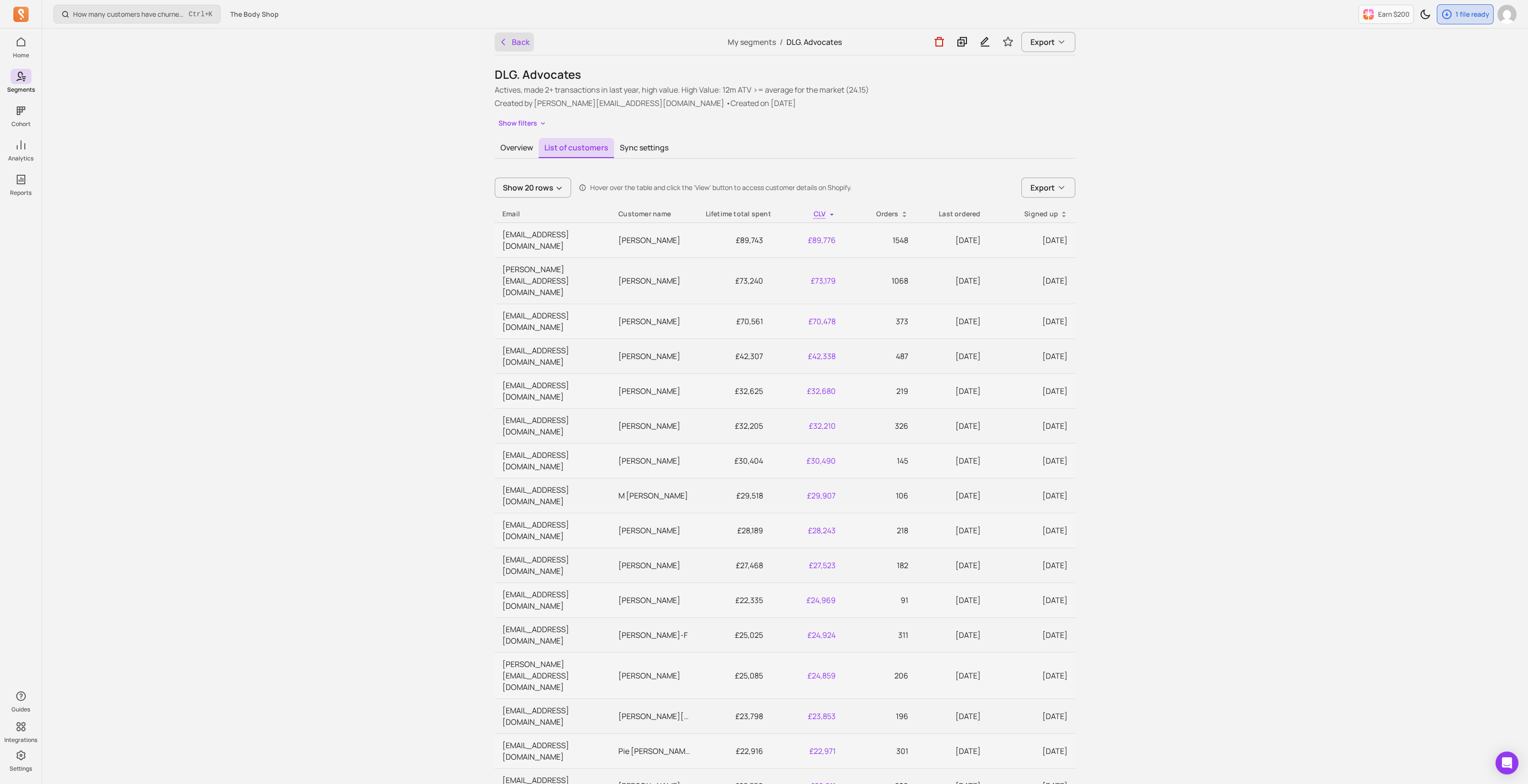
click at [511, 45] on button "Back" at bounding box center [514, 42] width 39 height 19
